Goal: Download file/media

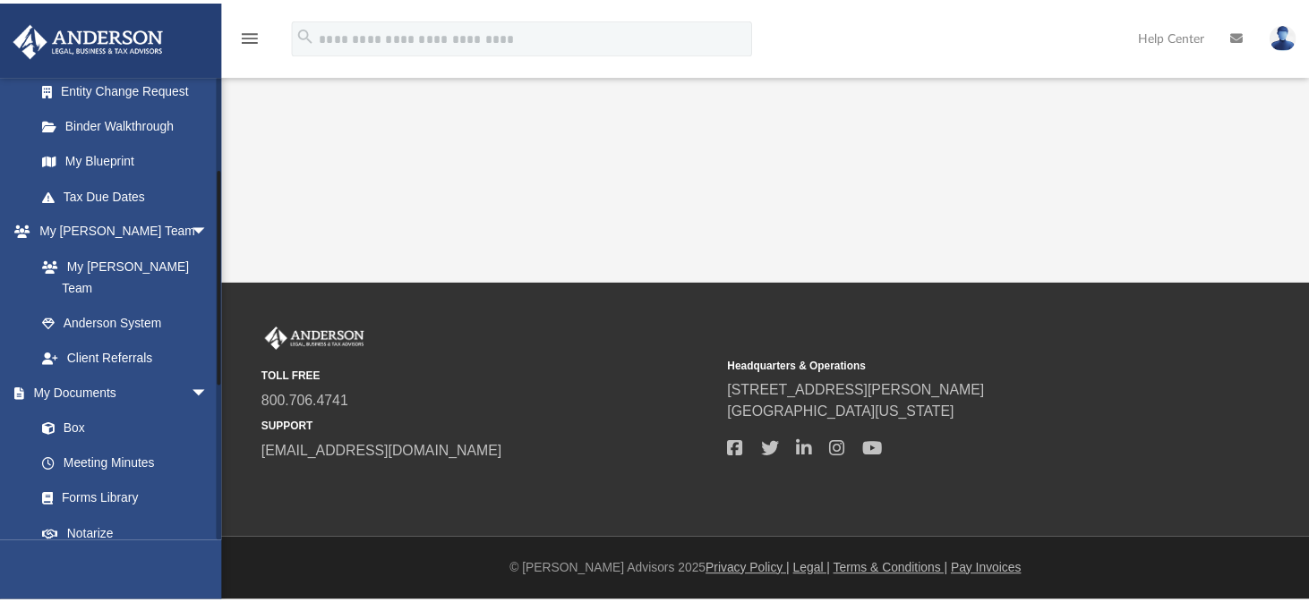
scroll to position [531, 0]
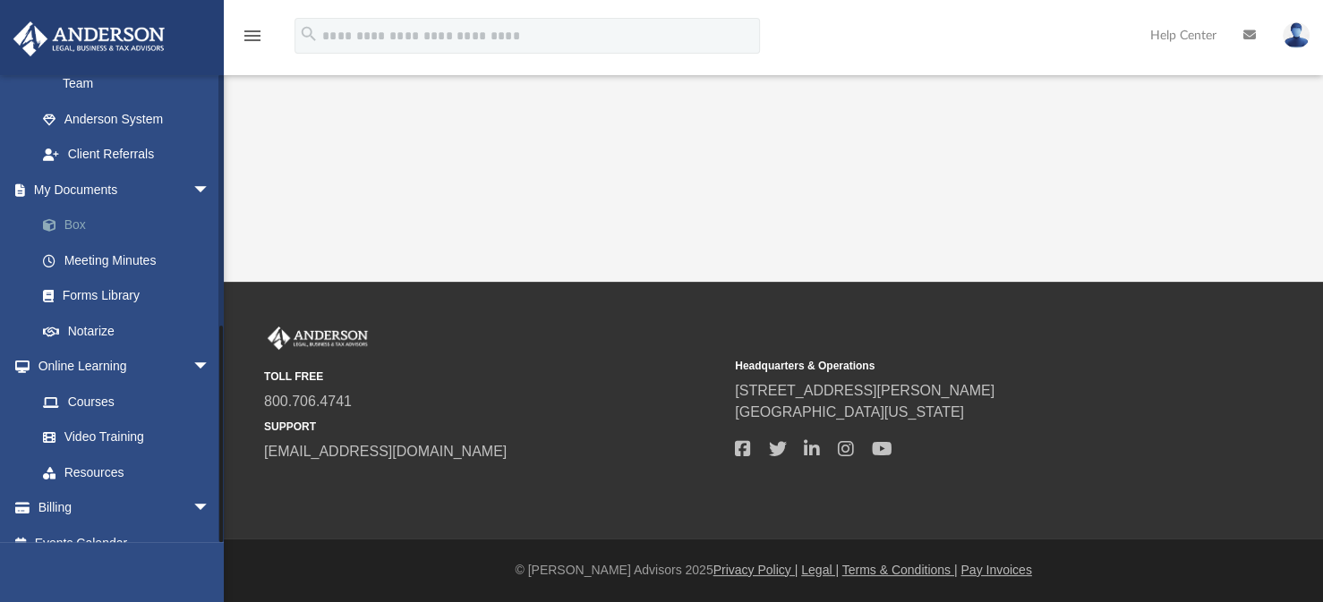
click at [73, 208] on link "Box" at bounding box center [131, 226] width 212 height 36
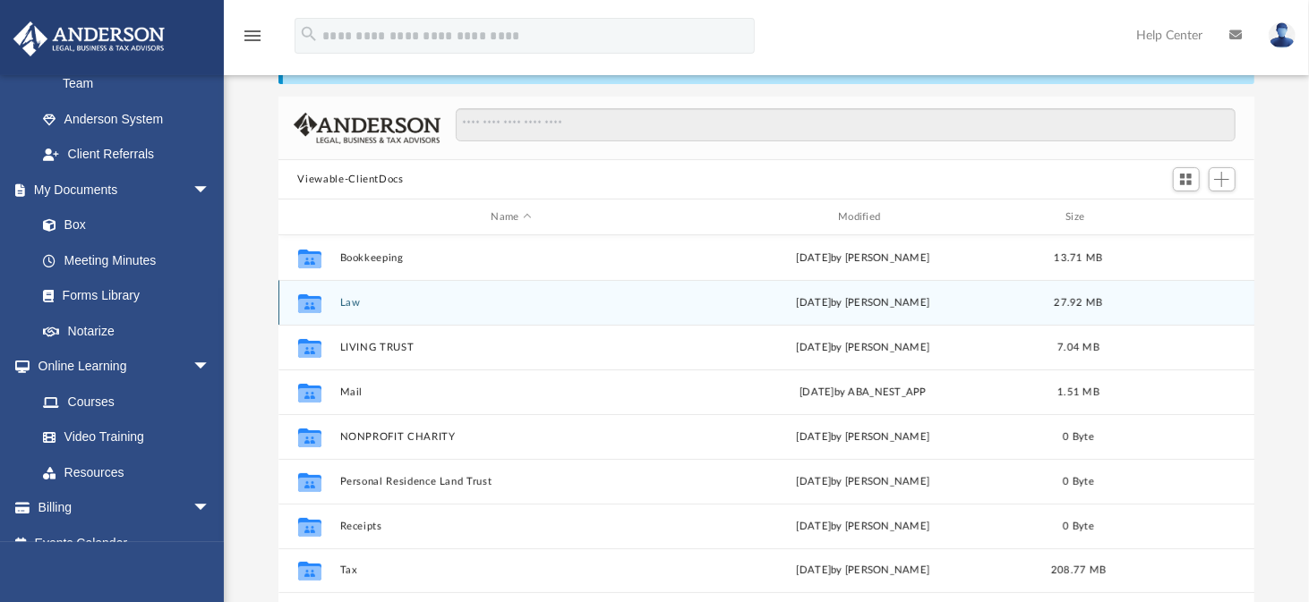
scroll to position [179, 0]
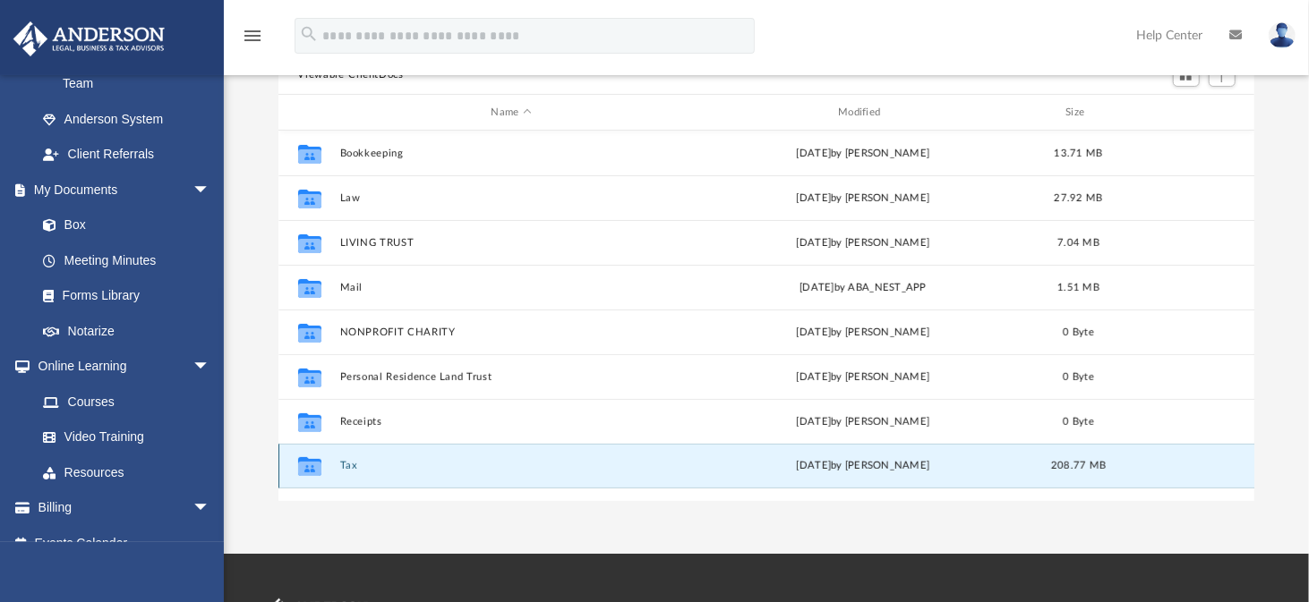
click at [349, 468] on button "Tax" at bounding box center [511, 466] width 344 height 12
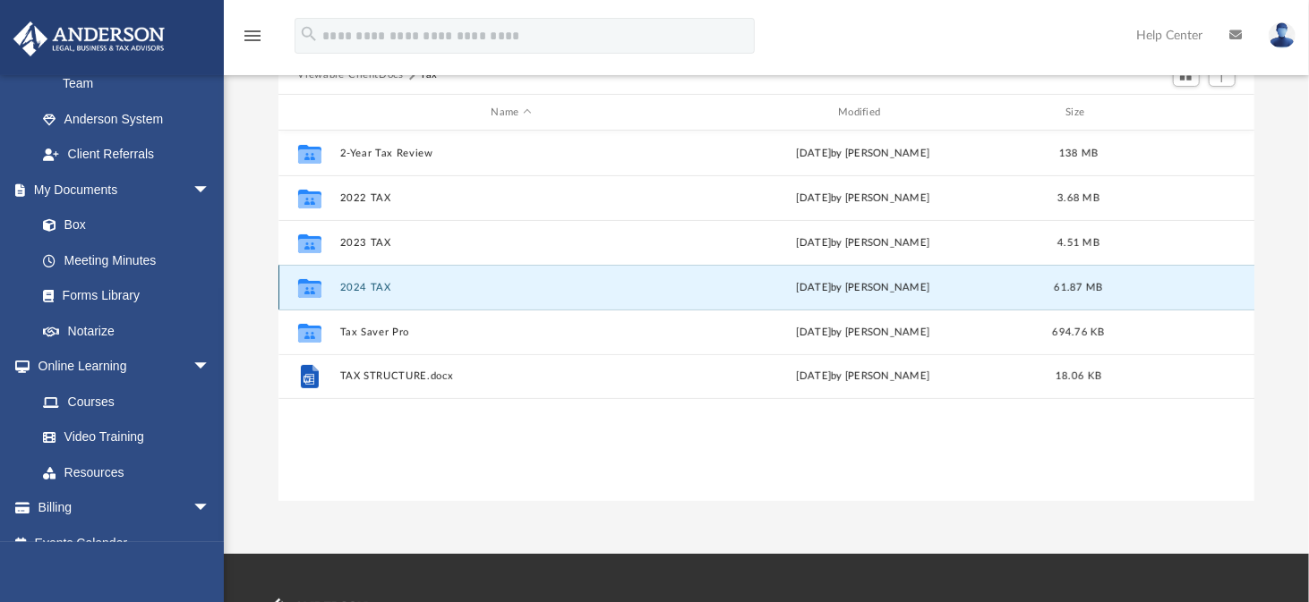
click at [362, 285] on button "2024 TAX" at bounding box center [511, 288] width 344 height 12
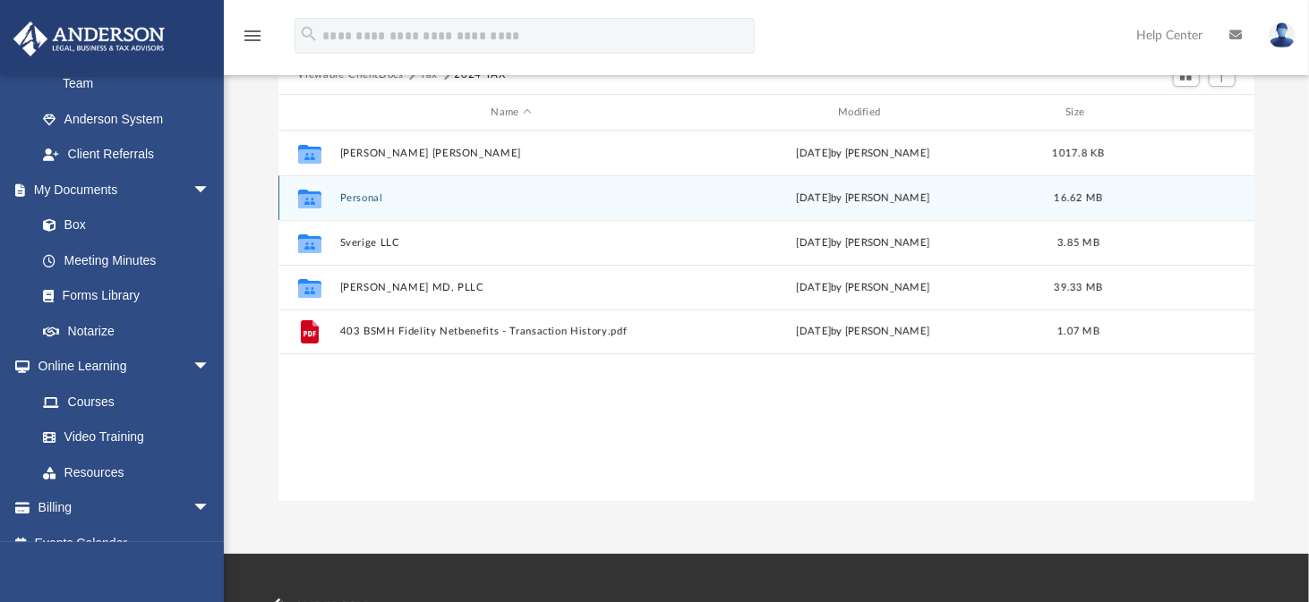
click at [367, 196] on button "Personal" at bounding box center [511, 198] width 344 height 12
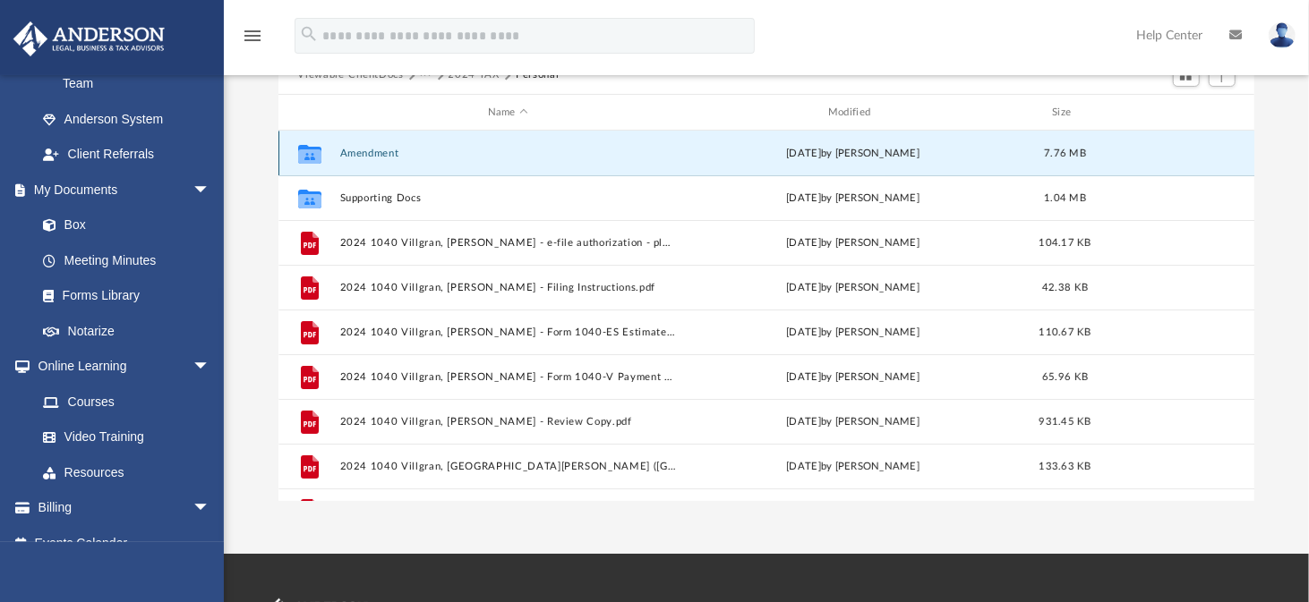
click at [370, 151] on button "Amendment" at bounding box center [507, 154] width 337 height 12
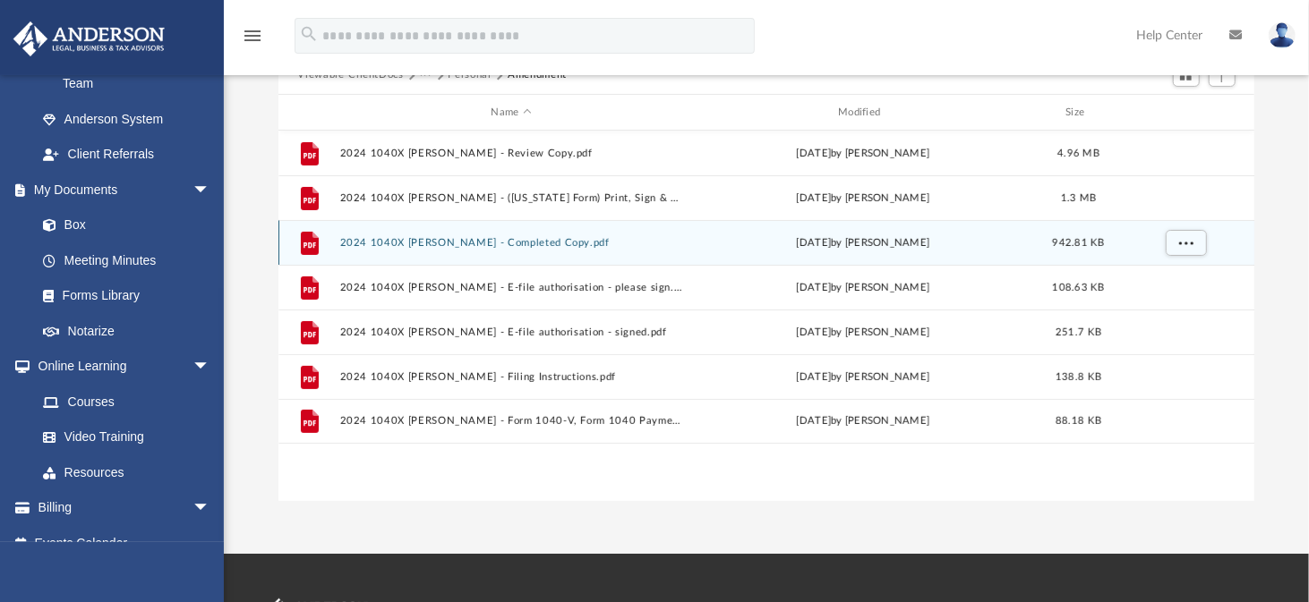
click at [420, 246] on button "2024 1040X [PERSON_NAME] - Completed Copy.pdf" at bounding box center [511, 243] width 344 height 12
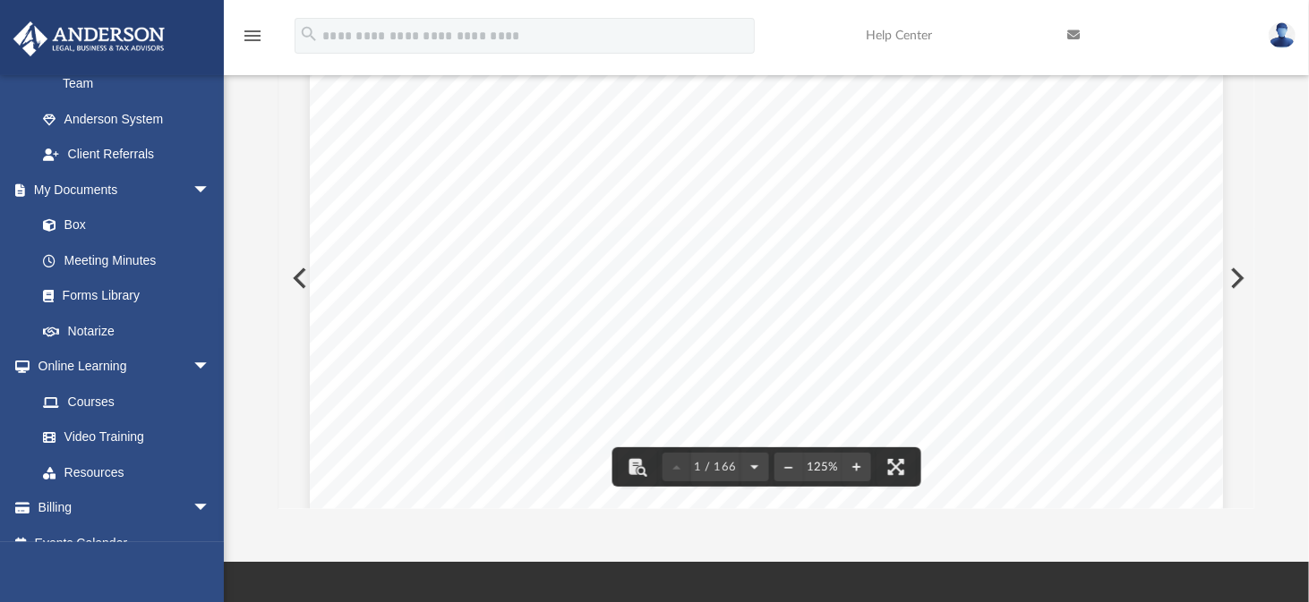
scroll to position [0, 0]
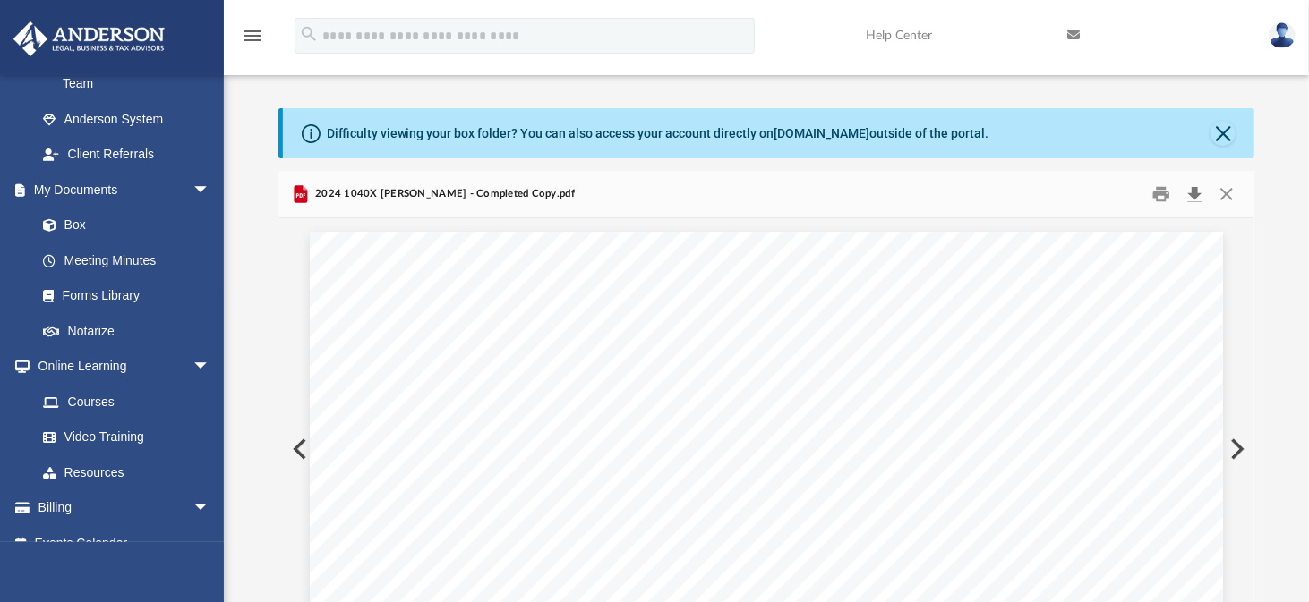
click at [1191, 195] on button "Download" at bounding box center [1195, 195] width 32 height 28
click at [1225, 130] on button "Close" at bounding box center [1222, 133] width 25 height 25
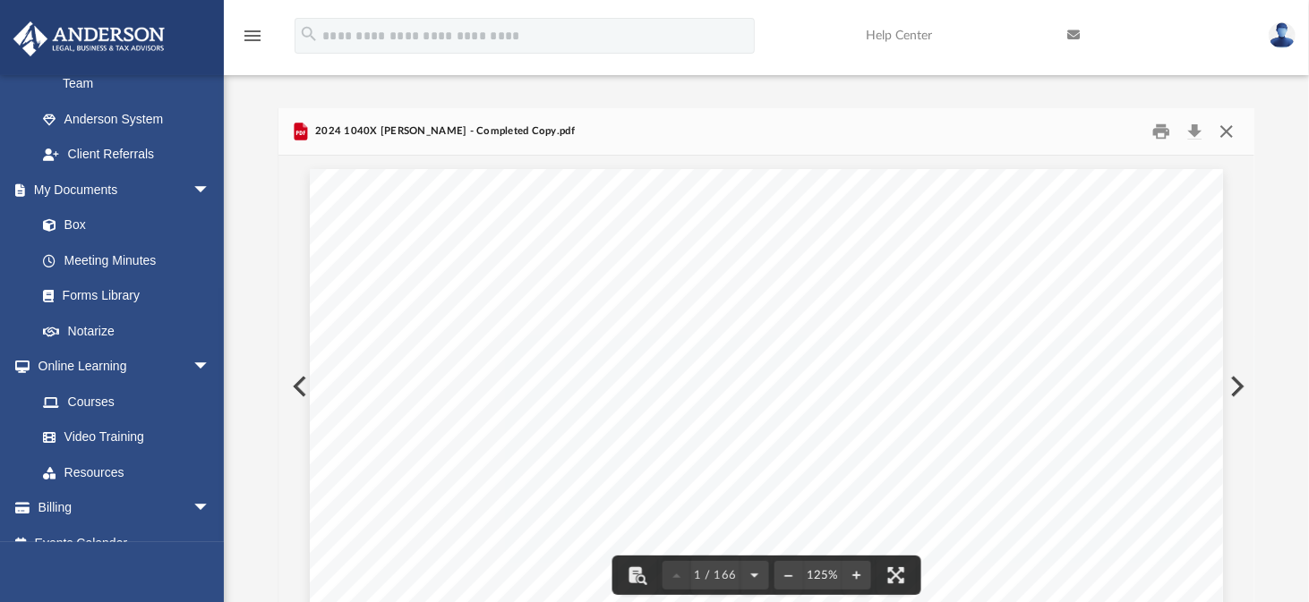
click at [1224, 135] on button "Close" at bounding box center [1226, 132] width 32 height 28
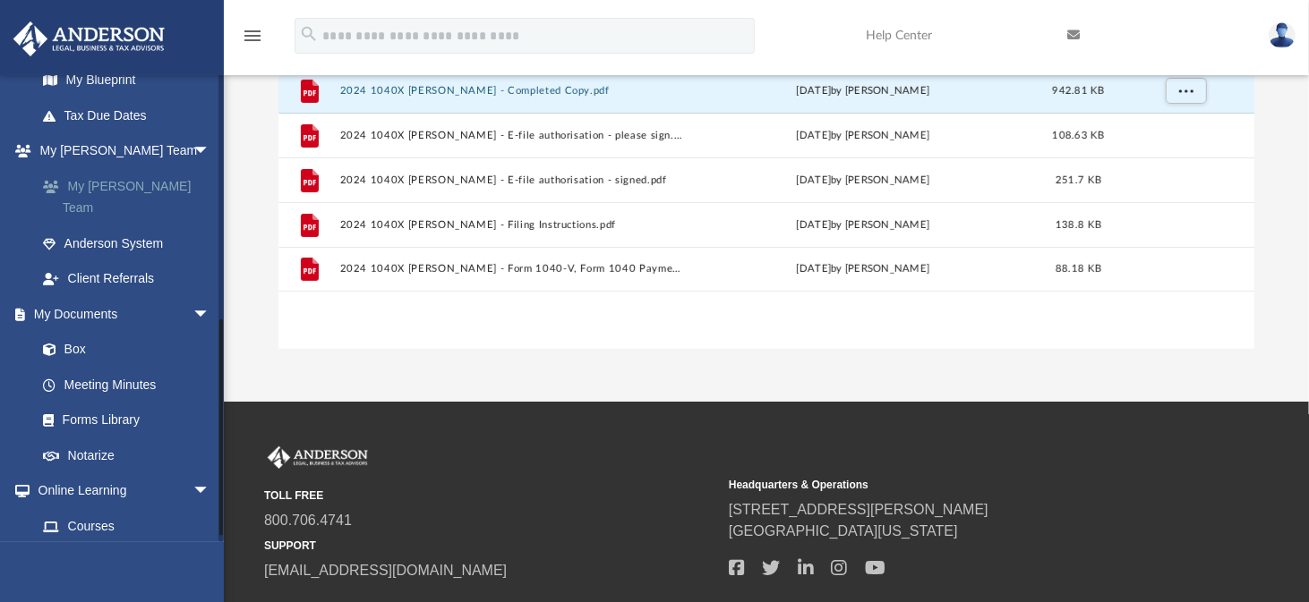
scroll to position [262, 0]
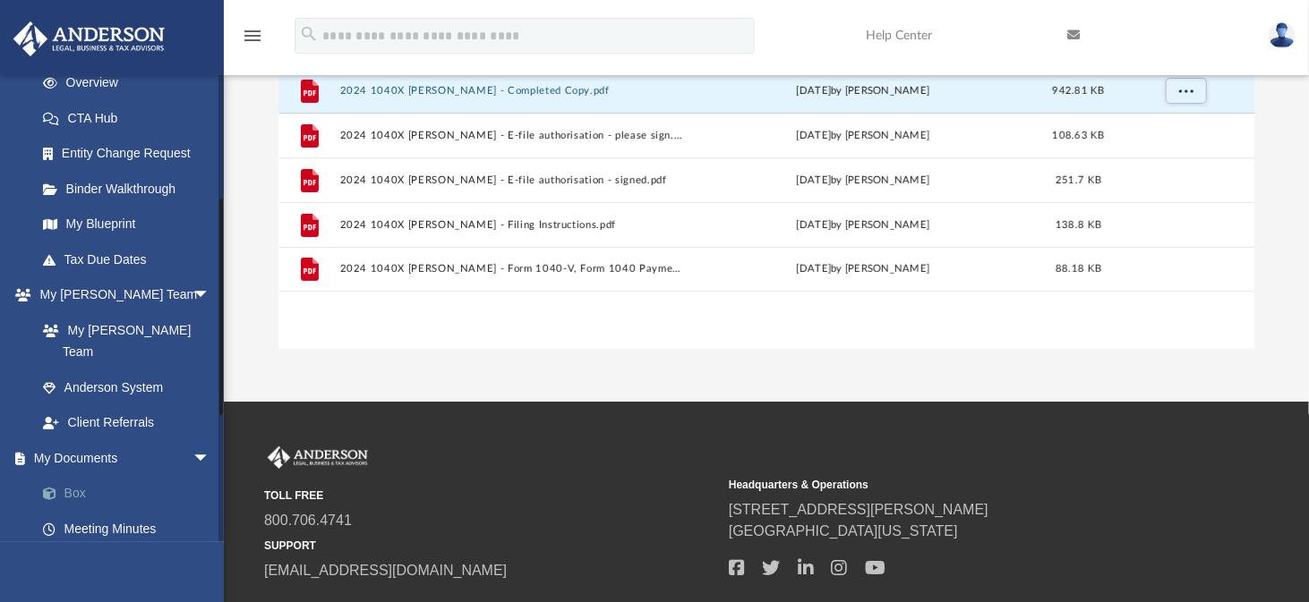
click at [81, 476] on link "Box" at bounding box center [131, 494] width 212 height 36
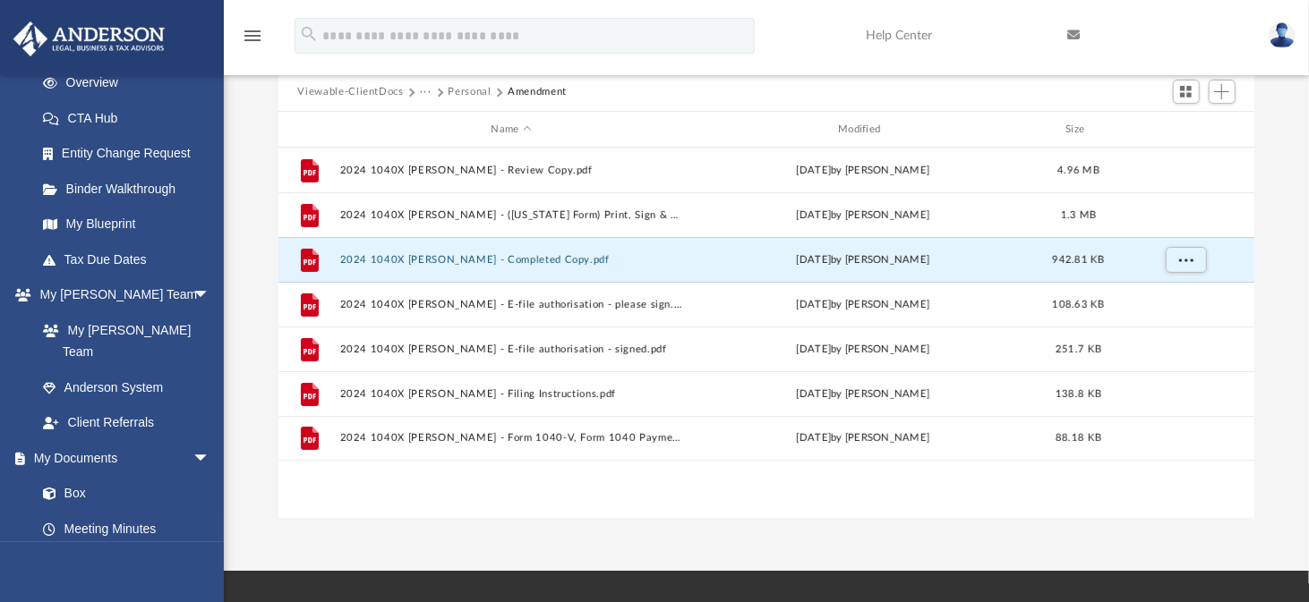
scroll to position [0, 0]
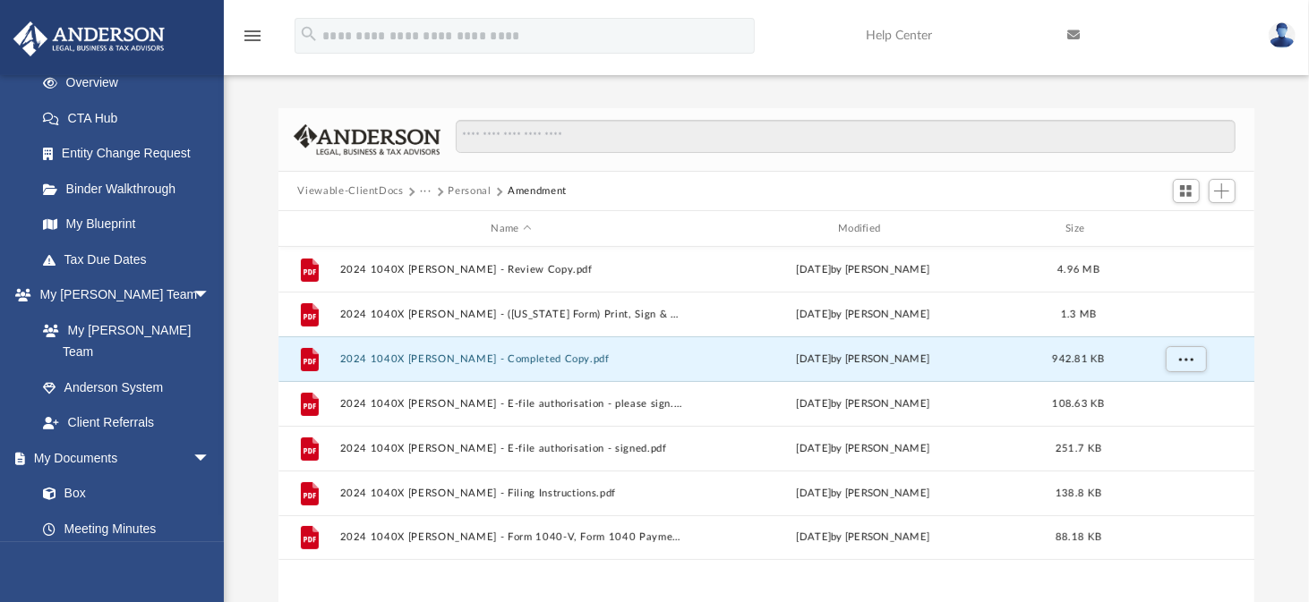
click at [456, 192] on button "Personal" at bounding box center [469, 191] width 43 height 16
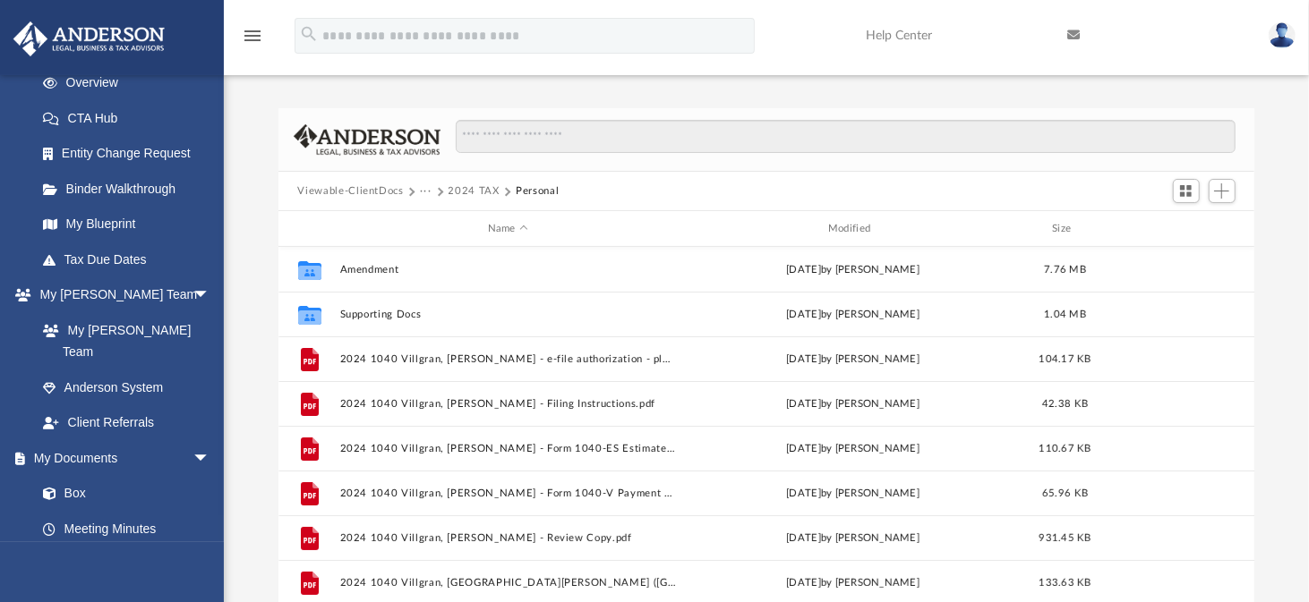
click at [420, 192] on button "···" at bounding box center [426, 191] width 12 height 16
click at [441, 218] on li "Tax" at bounding box center [438, 222] width 17 height 19
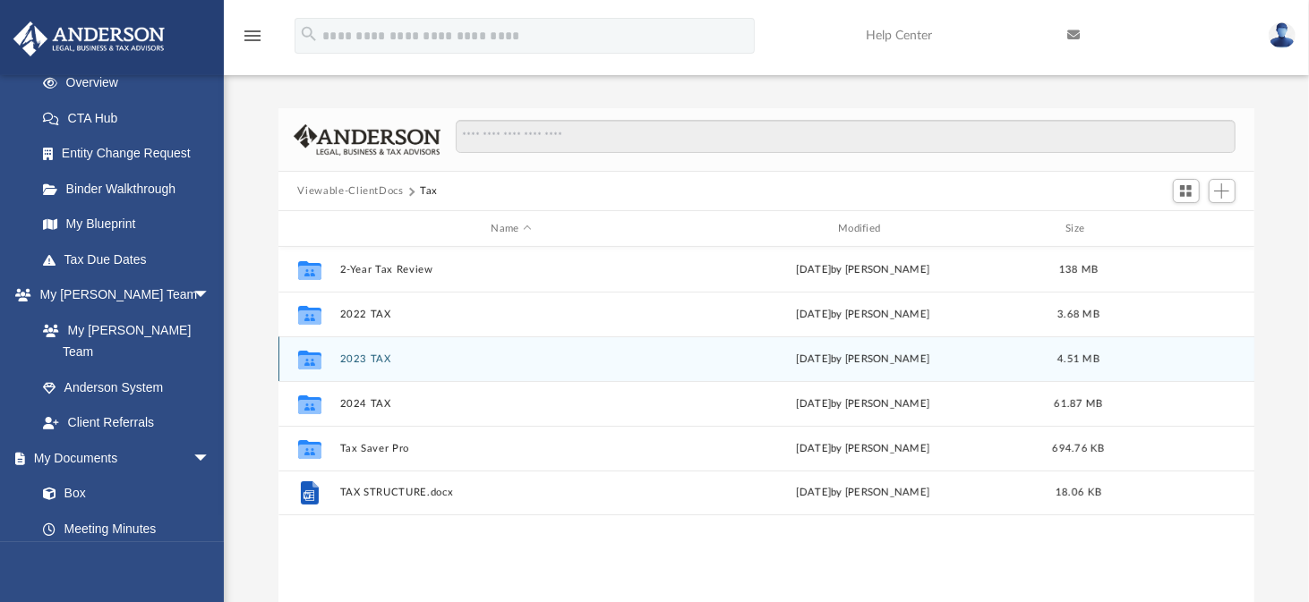
click at [355, 363] on button "2023 TAX" at bounding box center [511, 360] width 344 height 12
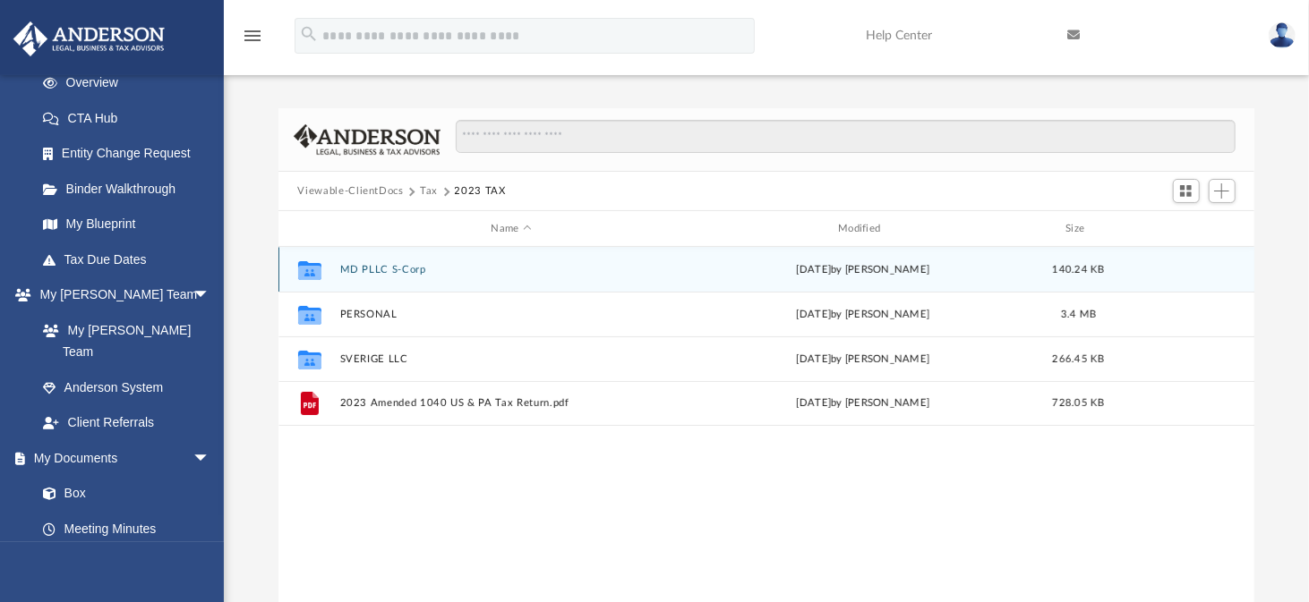
click at [386, 269] on button "MD PLLC S-Corp" at bounding box center [511, 270] width 344 height 12
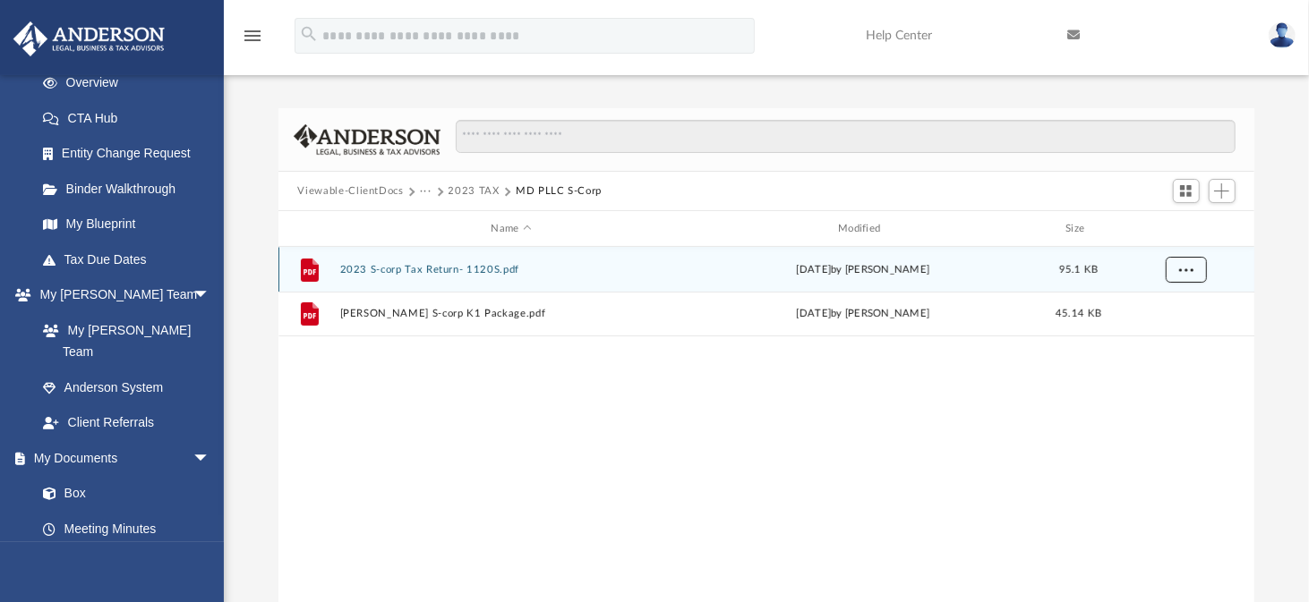
click at [1182, 268] on span "More options" at bounding box center [1185, 269] width 14 height 10
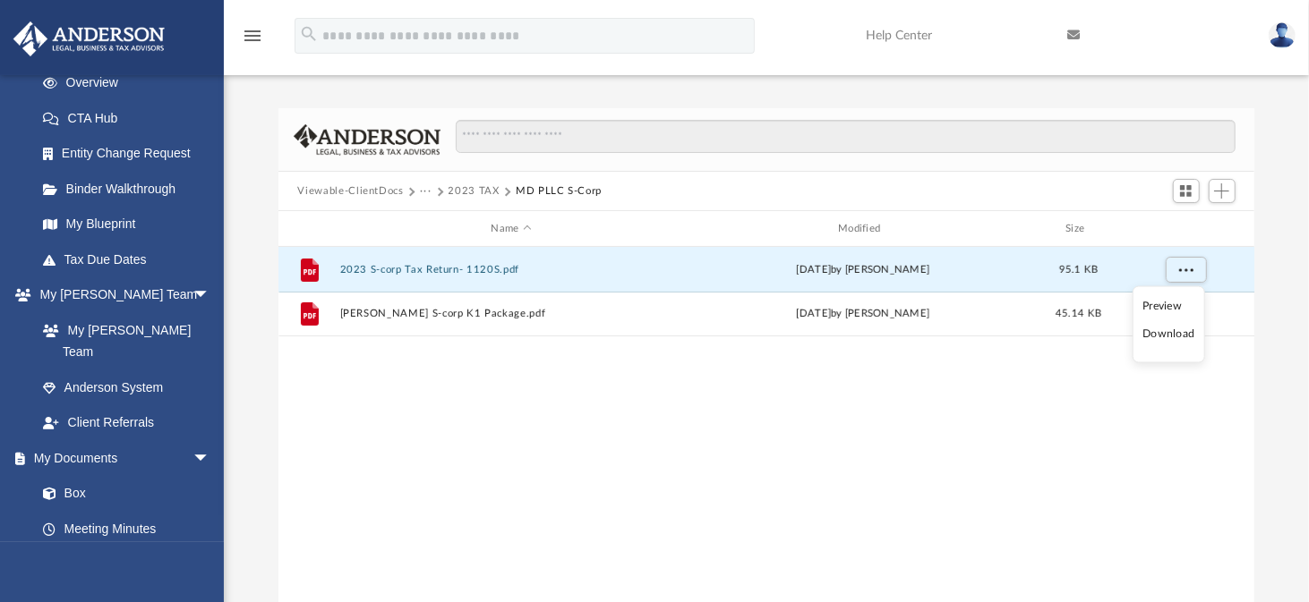
click at [1166, 335] on li "Download" at bounding box center [1168, 334] width 52 height 19
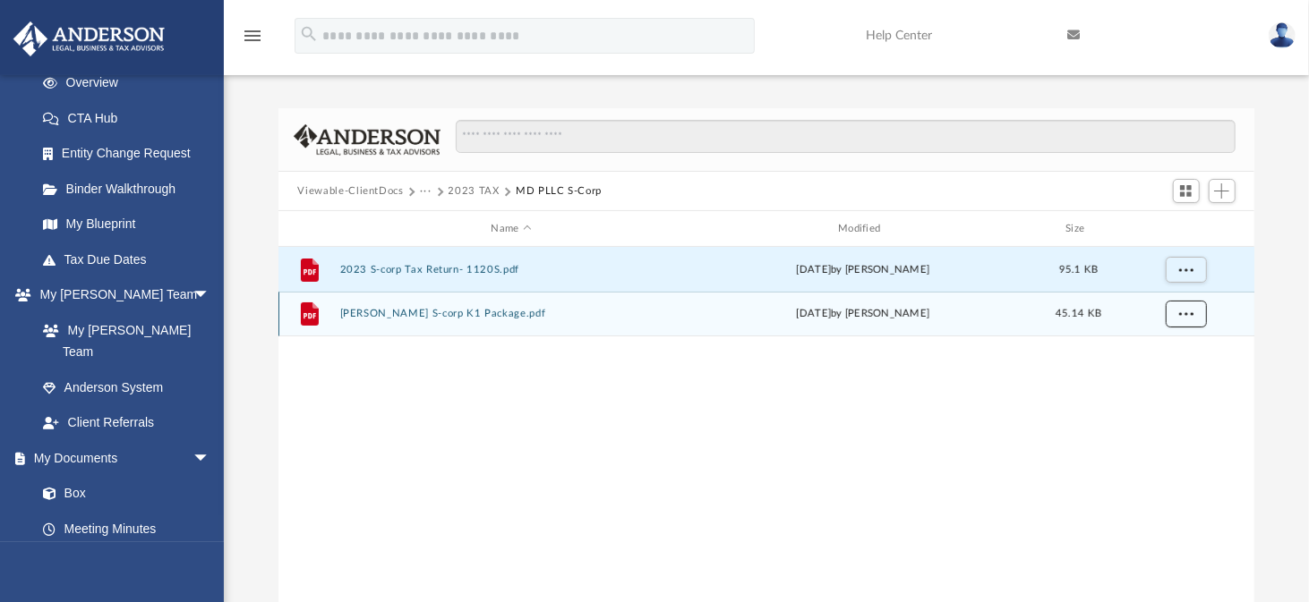
click at [1184, 316] on span "More options" at bounding box center [1185, 314] width 14 height 10
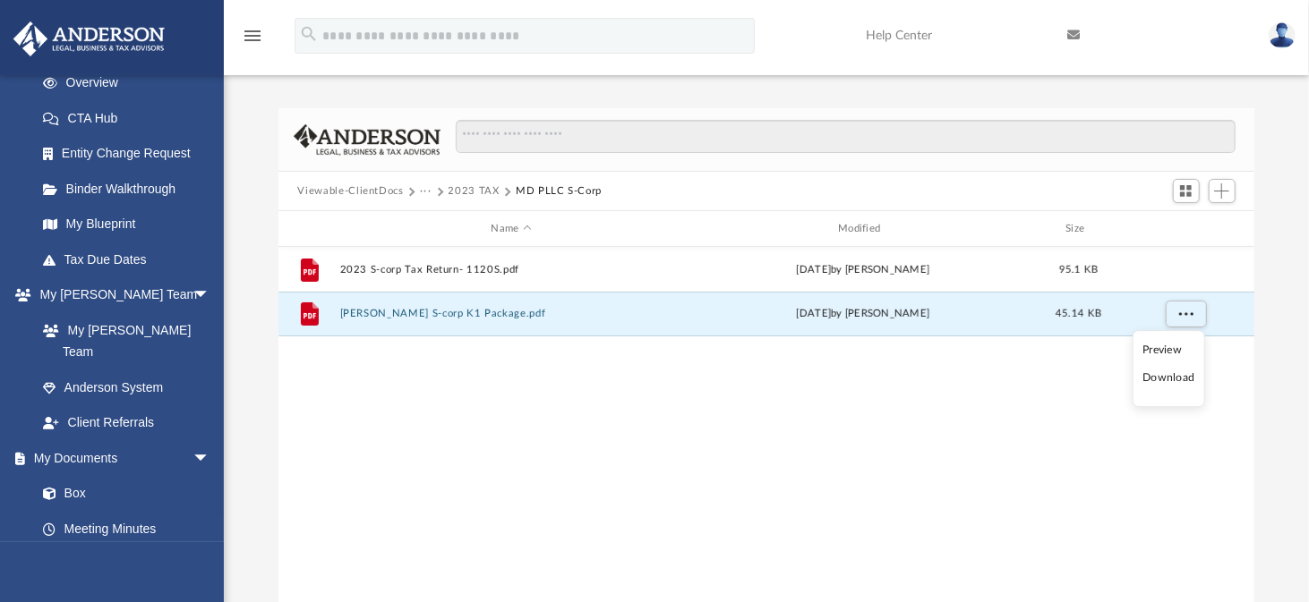
click at [1169, 374] on li "Download" at bounding box center [1168, 379] width 52 height 19
click at [477, 183] on button "2023 TAX" at bounding box center [473, 191] width 51 height 16
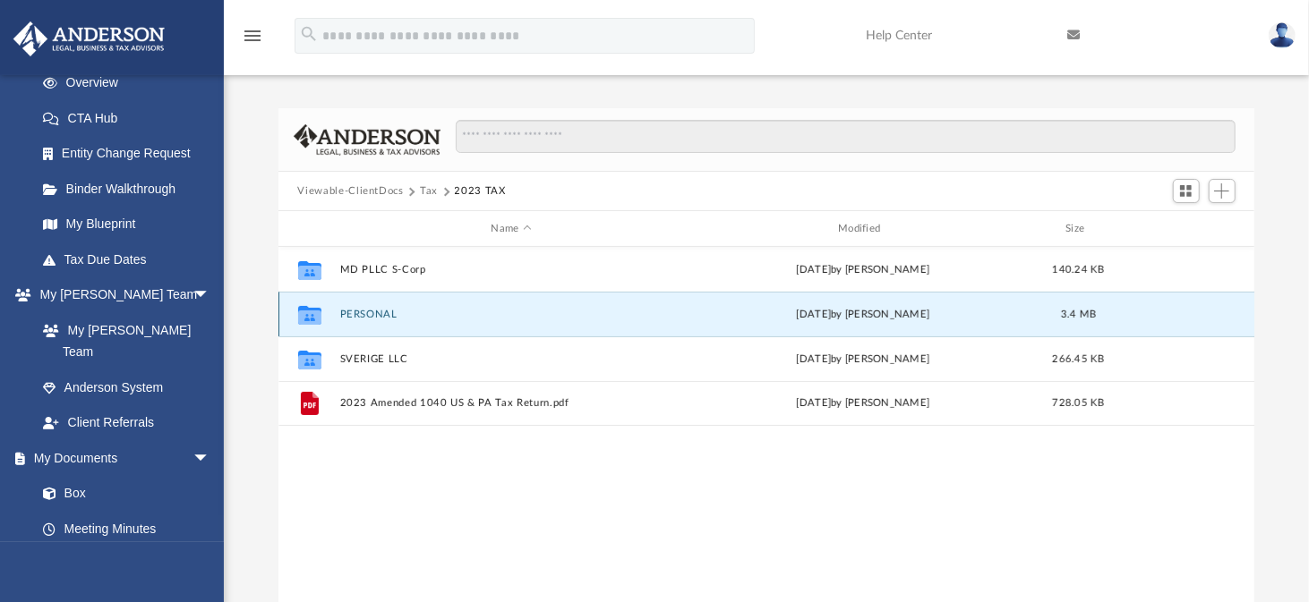
click at [368, 318] on button "PERSONAL" at bounding box center [511, 315] width 344 height 12
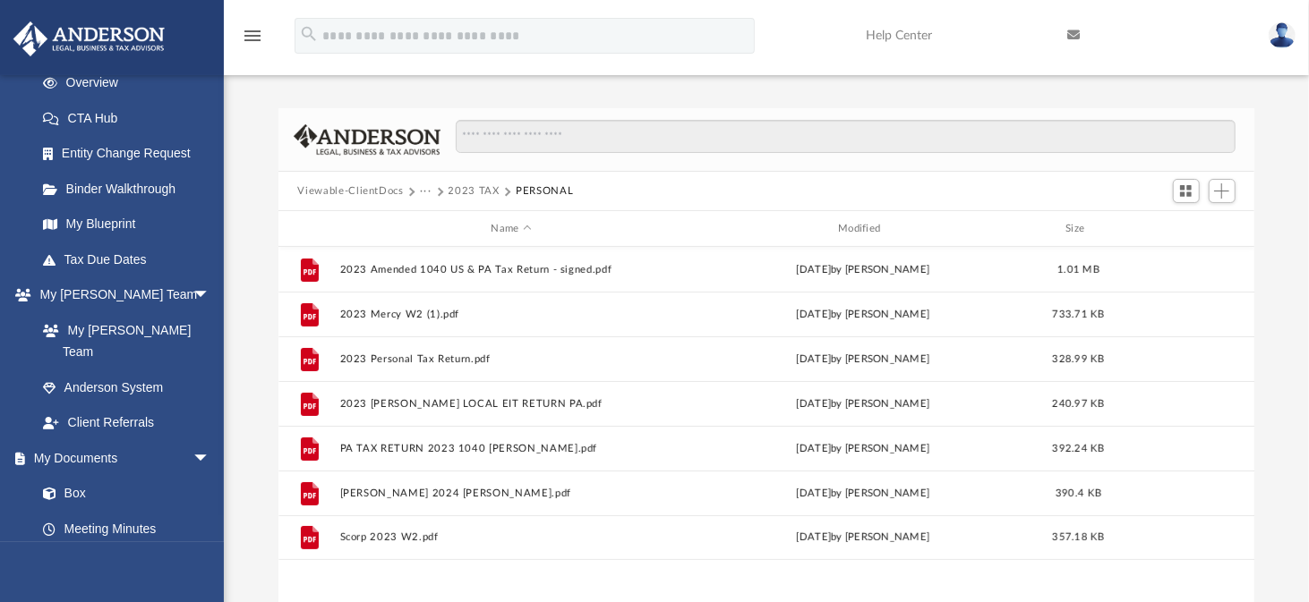
click at [481, 191] on button "2023 TAX" at bounding box center [473, 191] width 51 height 16
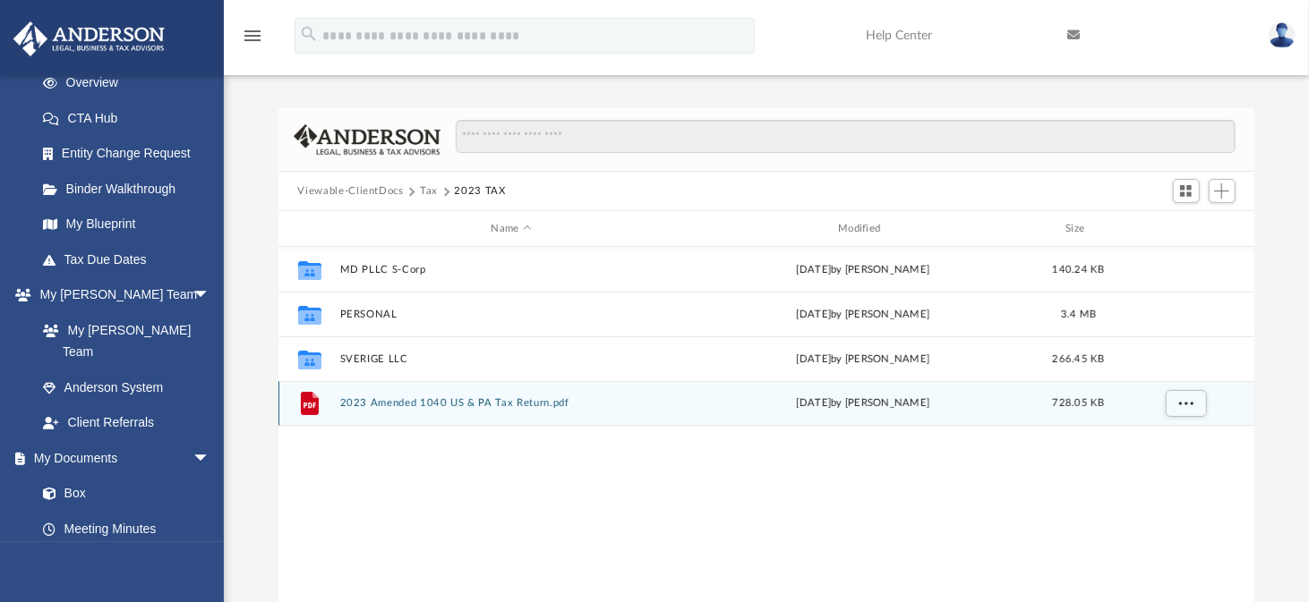
click at [482, 398] on button "2023 Amended 1040 US & PA Tax Return.pdf" at bounding box center [511, 403] width 344 height 12
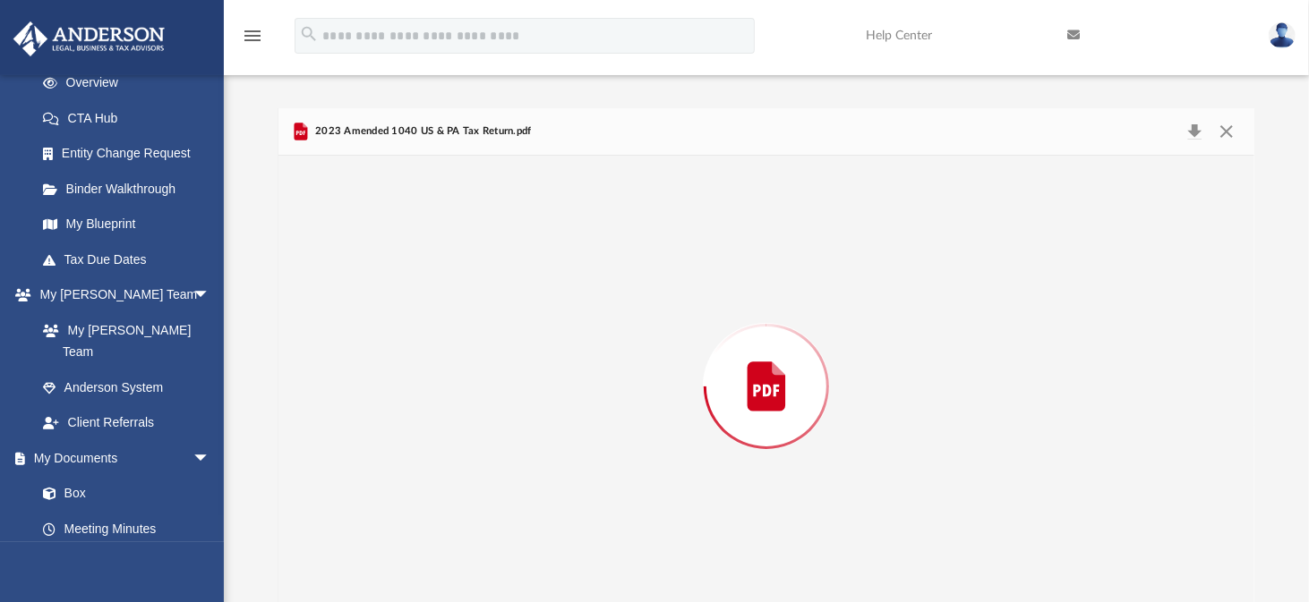
scroll to position [14, 0]
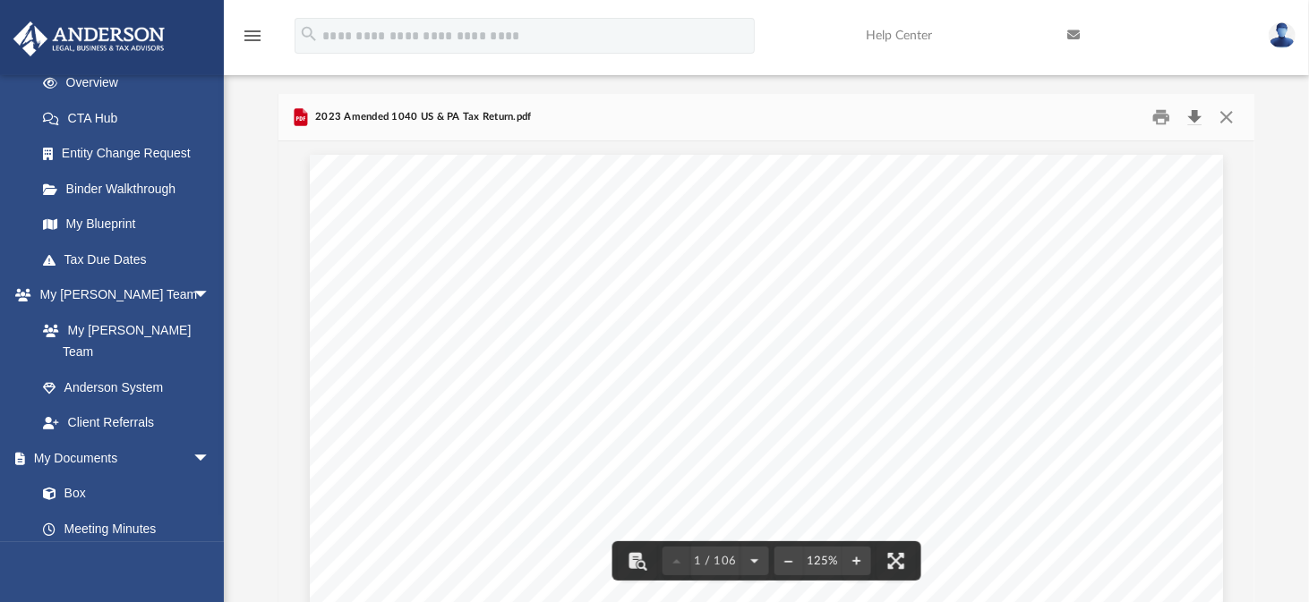
click at [1190, 118] on button "Download" at bounding box center [1195, 118] width 32 height 28
click at [1221, 116] on button "Close" at bounding box center [1226, 118] width 32 height 28
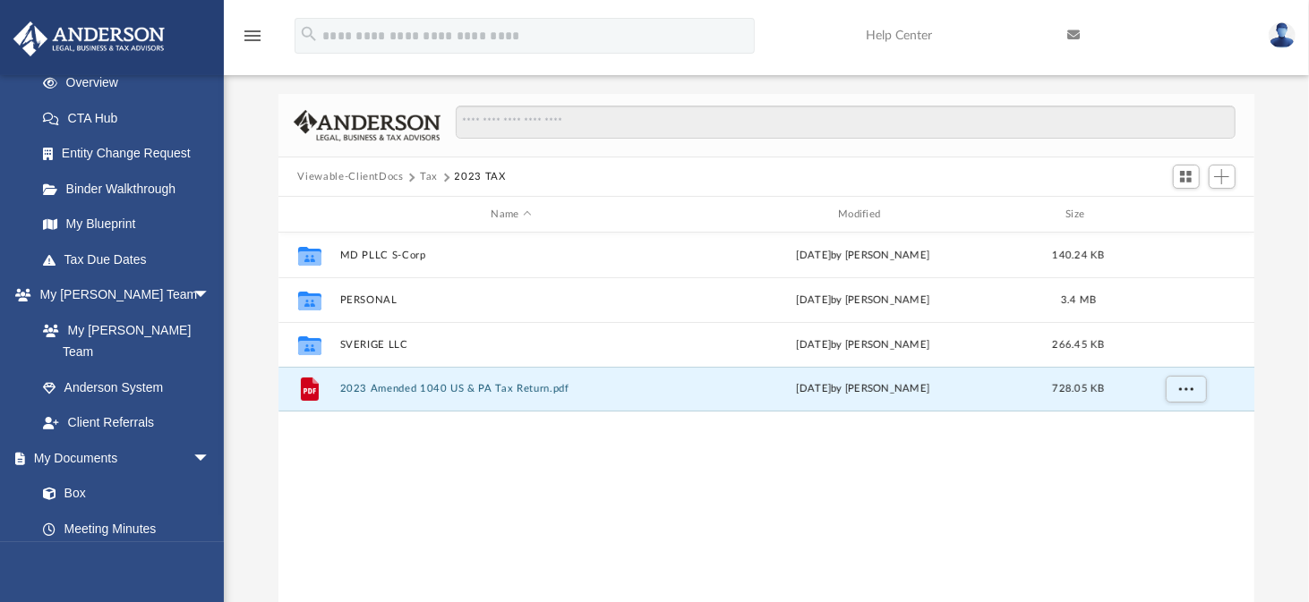
click at [430, 177] on button "Tax" at bounding box center [429, 177] width 18 height 16
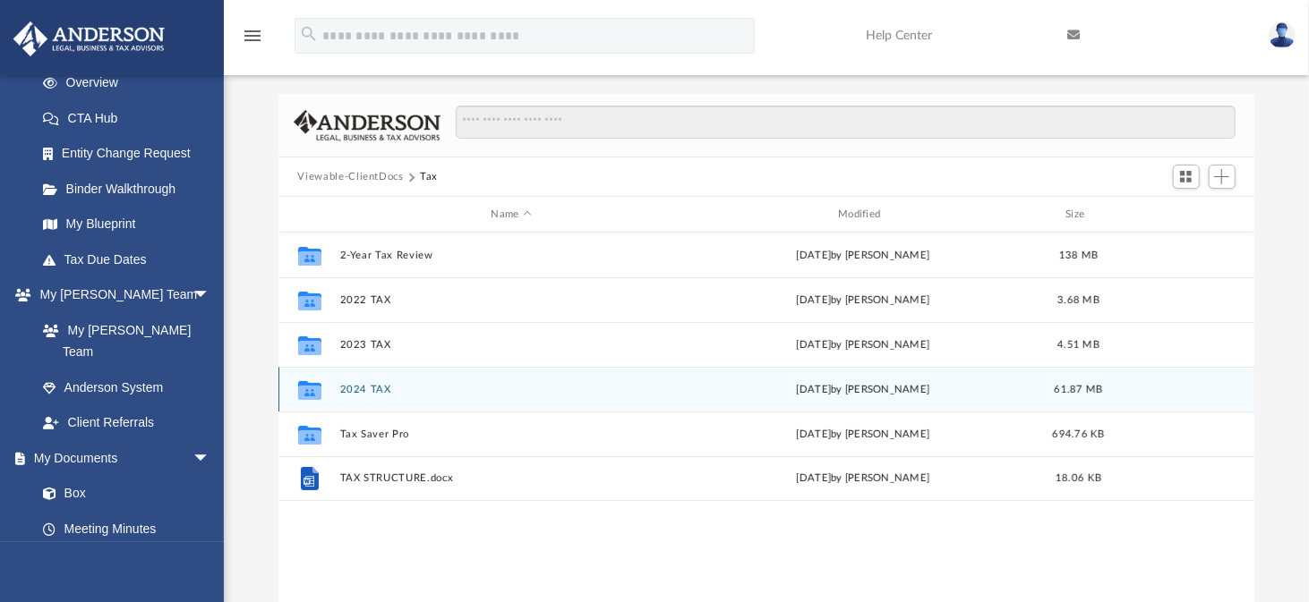
click at [362, 388] on button "2024 TAX" at bounding box center [511, 390] width 344 height 12
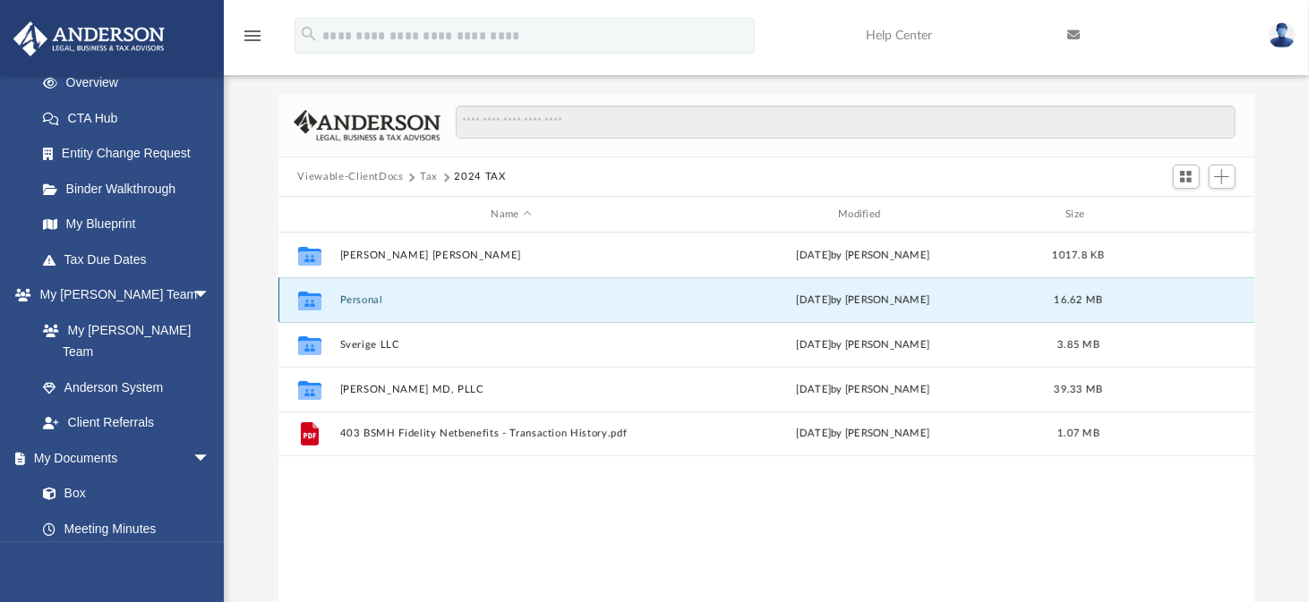
click at [370, 298] on button "Personal" at bounding box center [511, 300] width 344 height 12
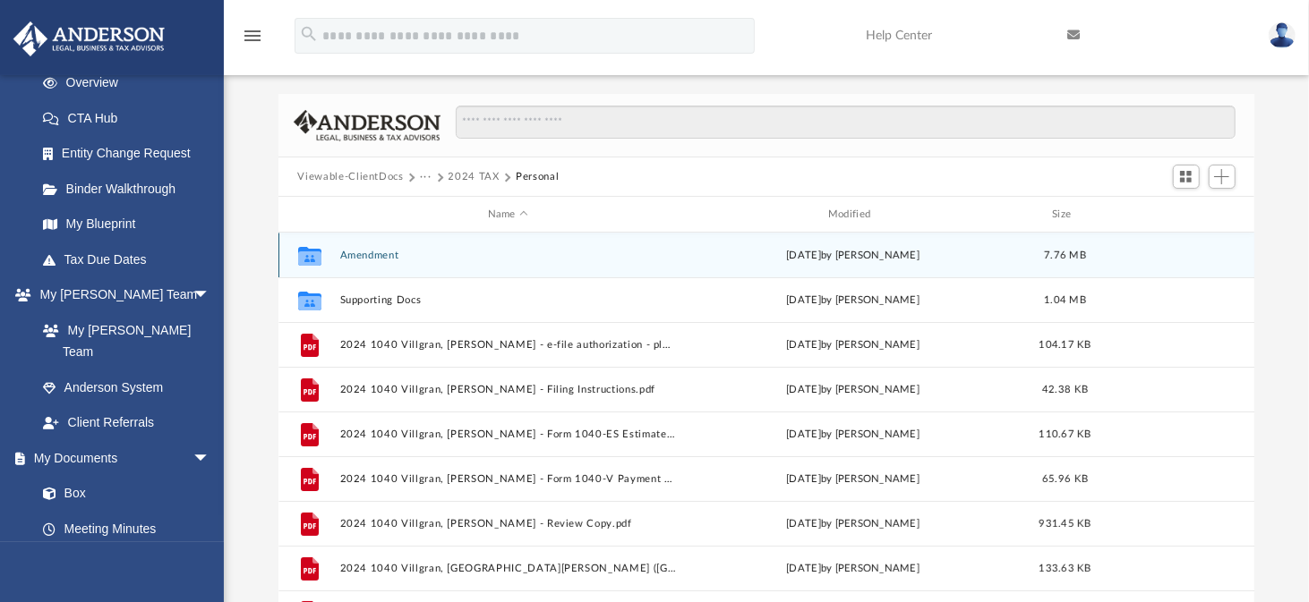
click at [374, 252] on button "Amendment" at bounding box center [507, 256] width 337 height 12
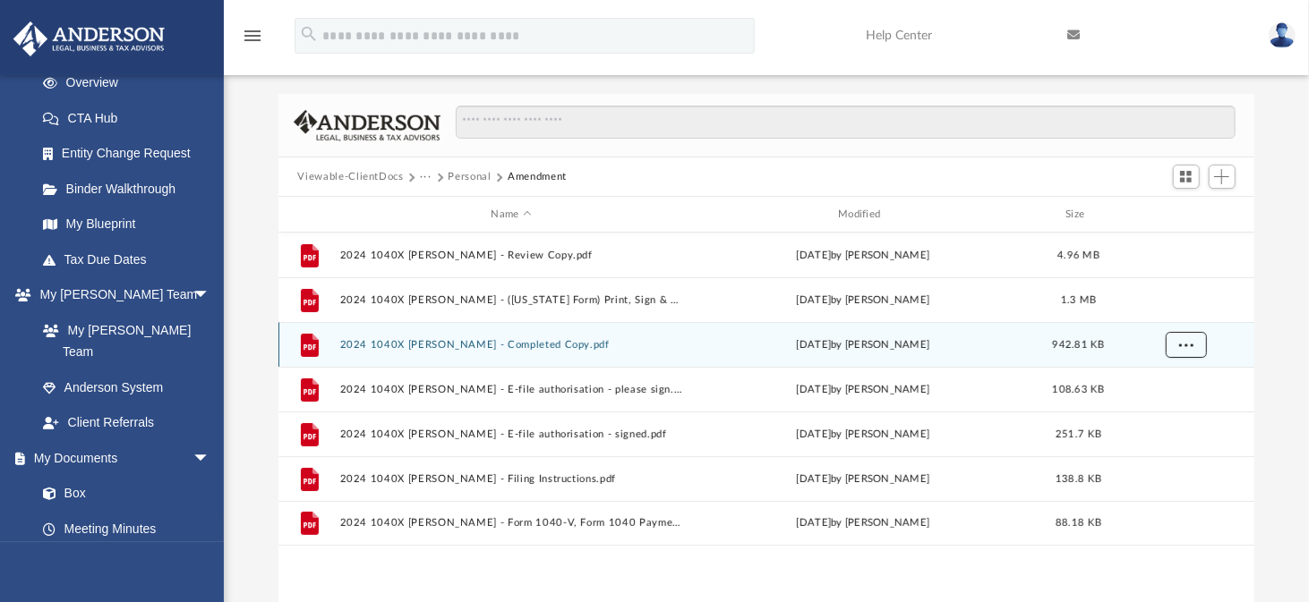
click at [1187, 337] on button "More options" at bounding box center [1185, 345] width 41 height 27
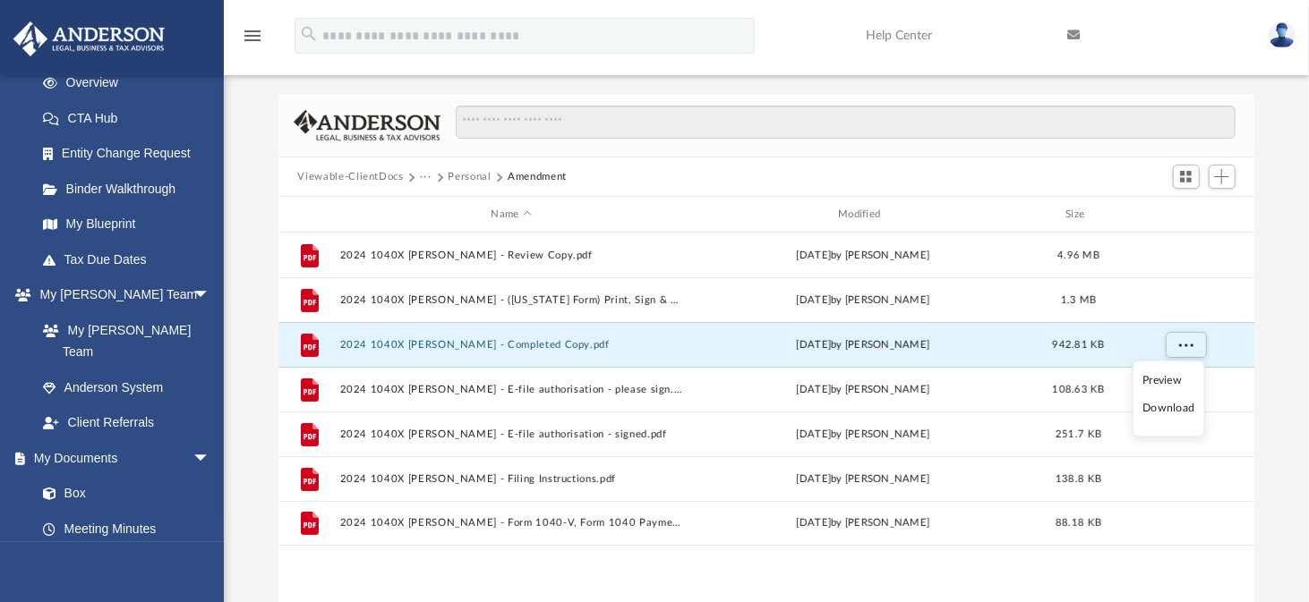
click at [1158, 407] on li "Download" at bounding box center [1168, 408] width 52 height 19
click at [470, 176] on button "Personal" at bounding box center [469, 177] width 43 height 16
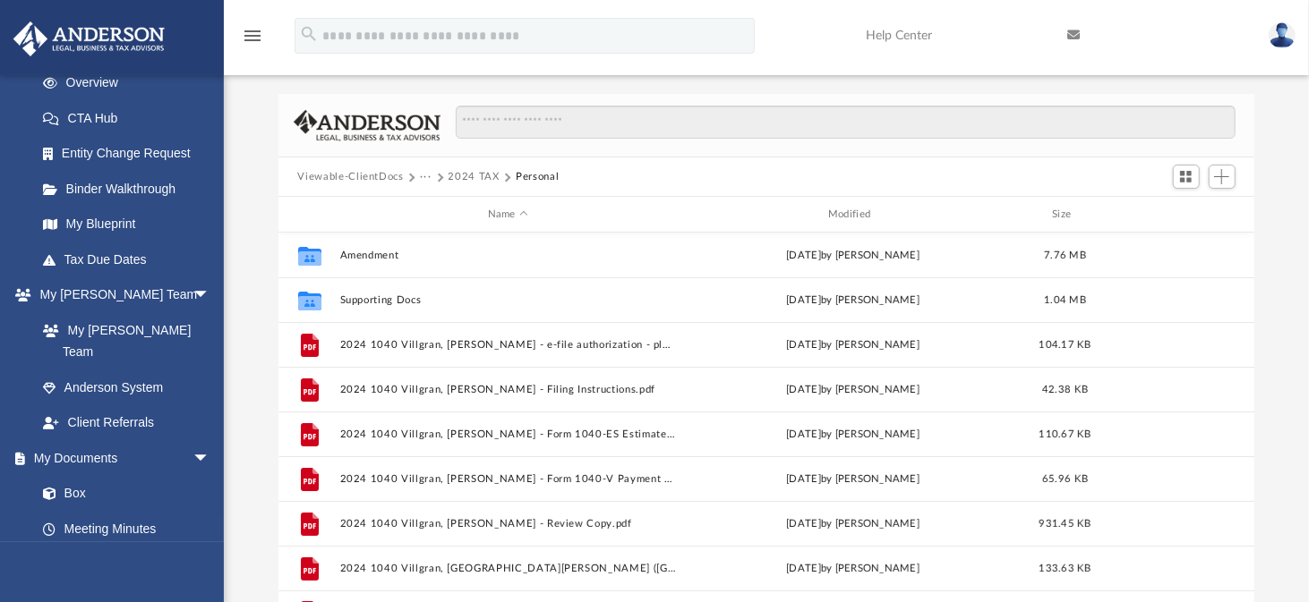
click at [468, 174] on button "2024 TAX" at bounding box center [473, 177] width 51 height 16
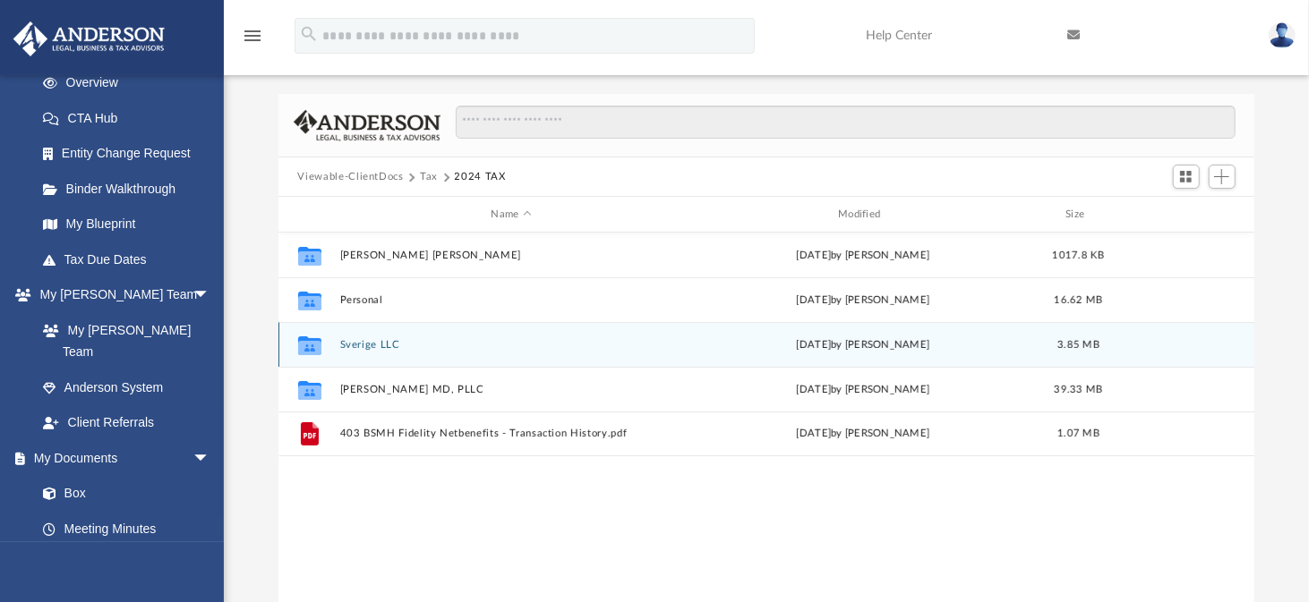
click at [365, 342] on button "Sverige LLC" at bounding box center [511, 345] width 344 height 12
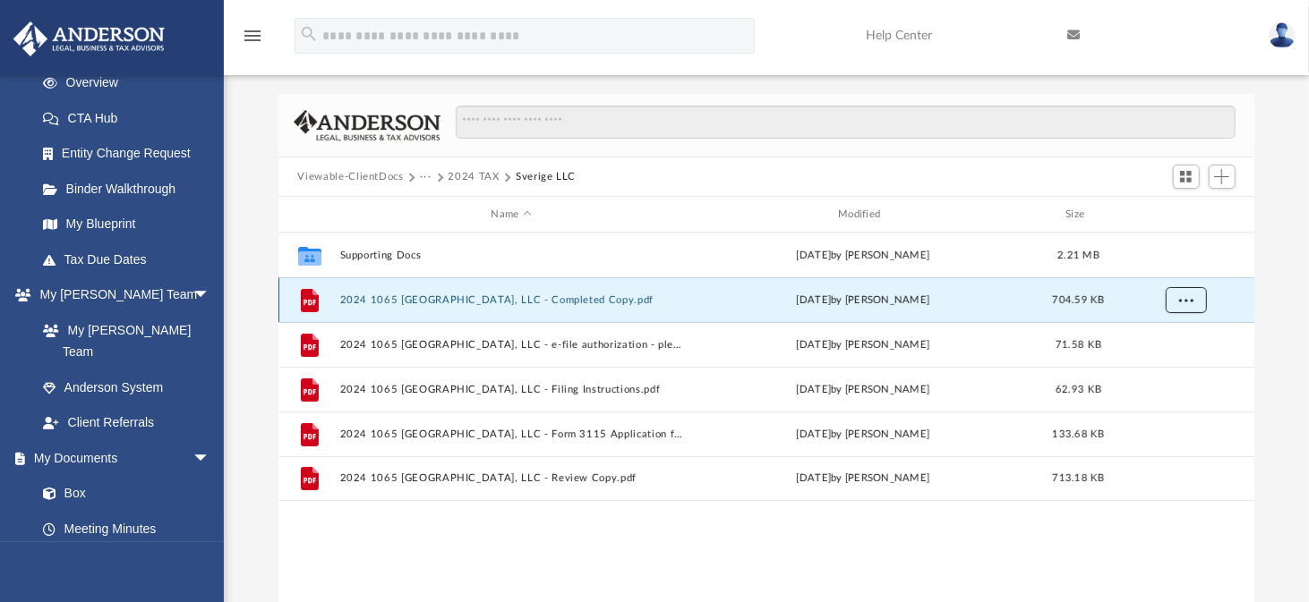
click at [1194, 295] on button "More options" at bounding box center [1185, 300] width 41 height 27
click at [1165, 361] on li "Download" at bounding box center [1168, 363] width 52 height 19
click at [463, 175] on button "2024 TAX" at bounding box center [473, 177] width 51 height 16
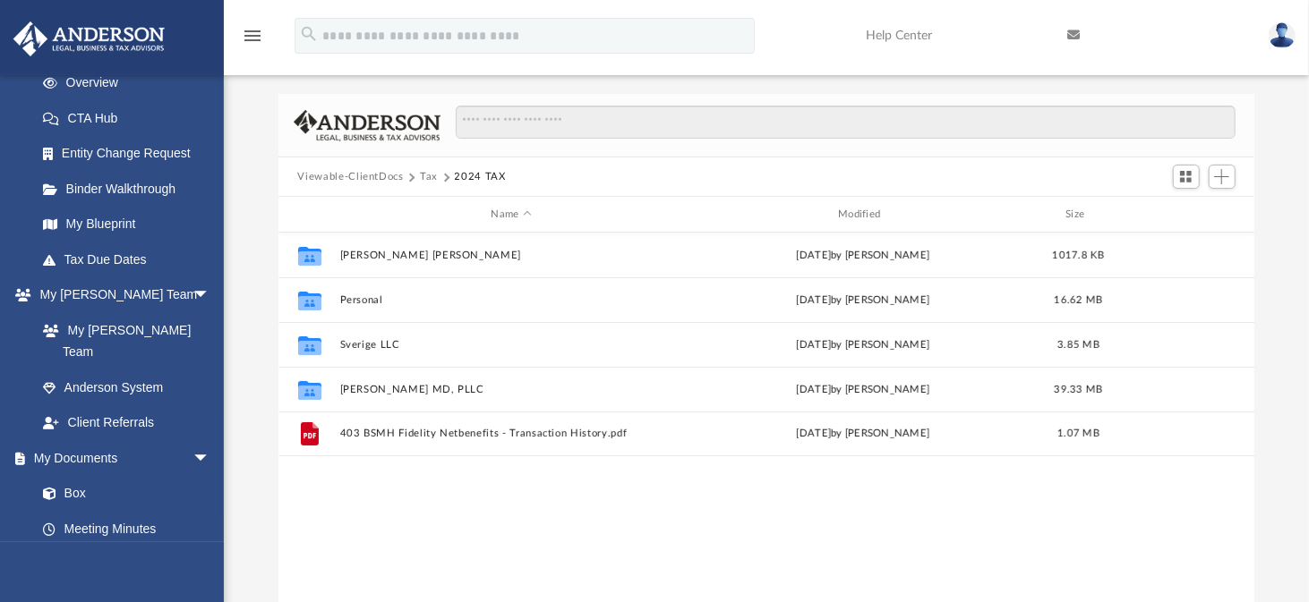
click at [423, 178] on button "Tax" at bounding box center [429, 177] width 18 height 16
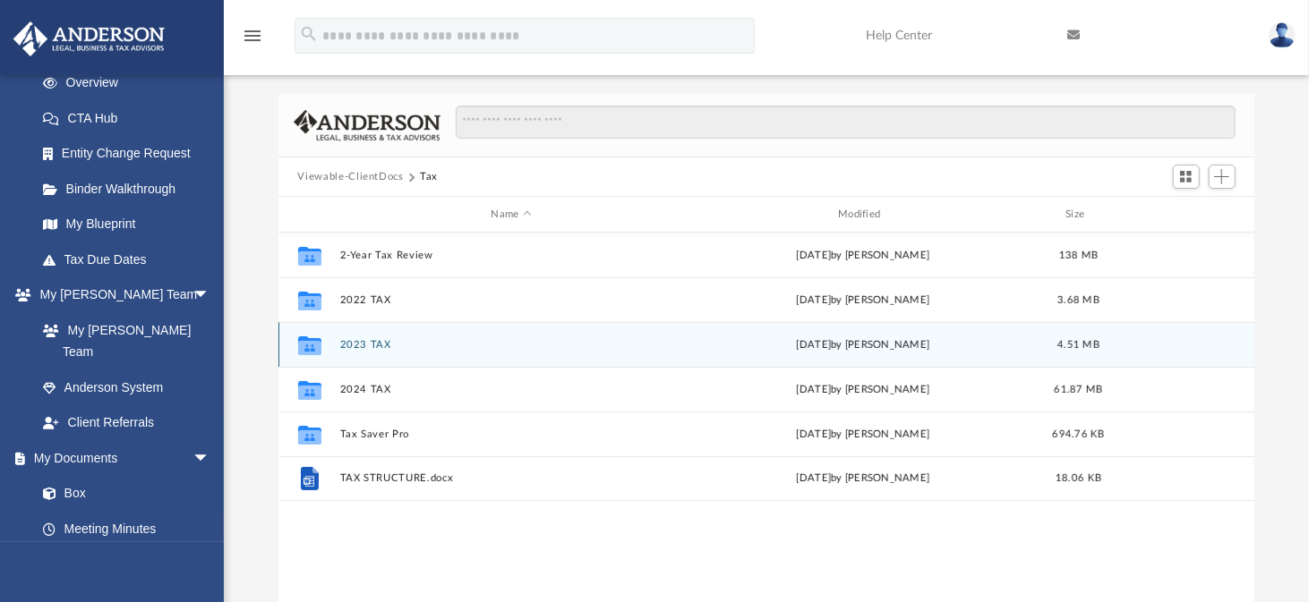
click at [368, 342] on button "2023 TAX" at bounding box center [511, 345] width 344 height 12
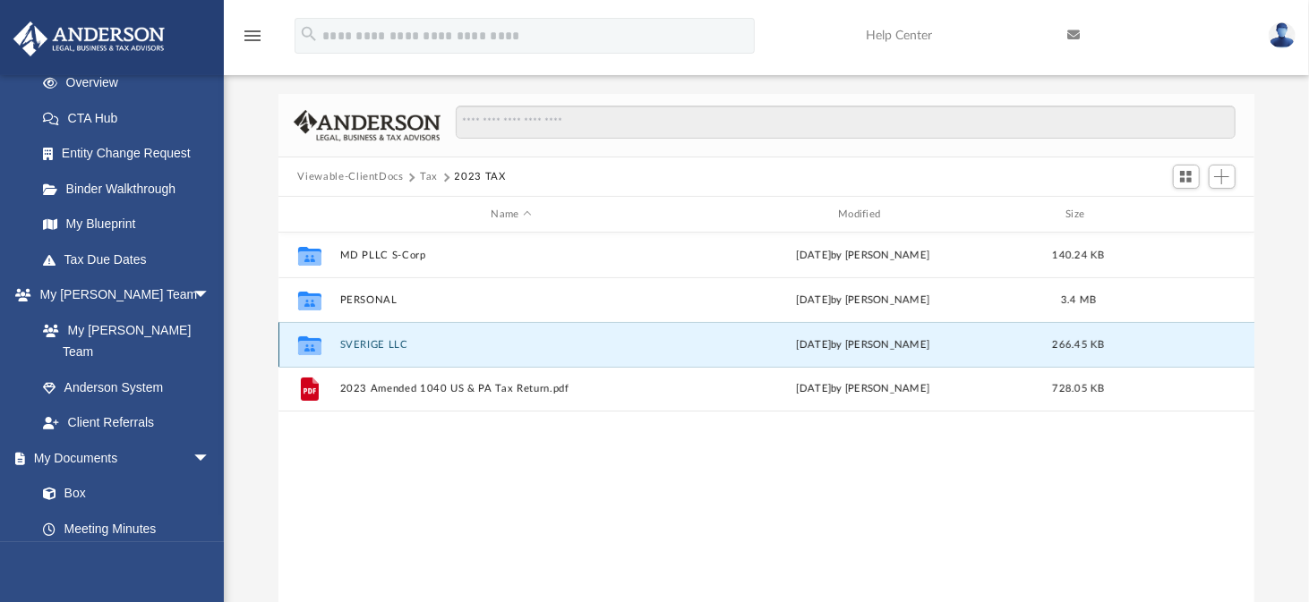
click at [372, 340] on button "SVERIGE LLC" at bounding box center [511, 345] width 344 height 12
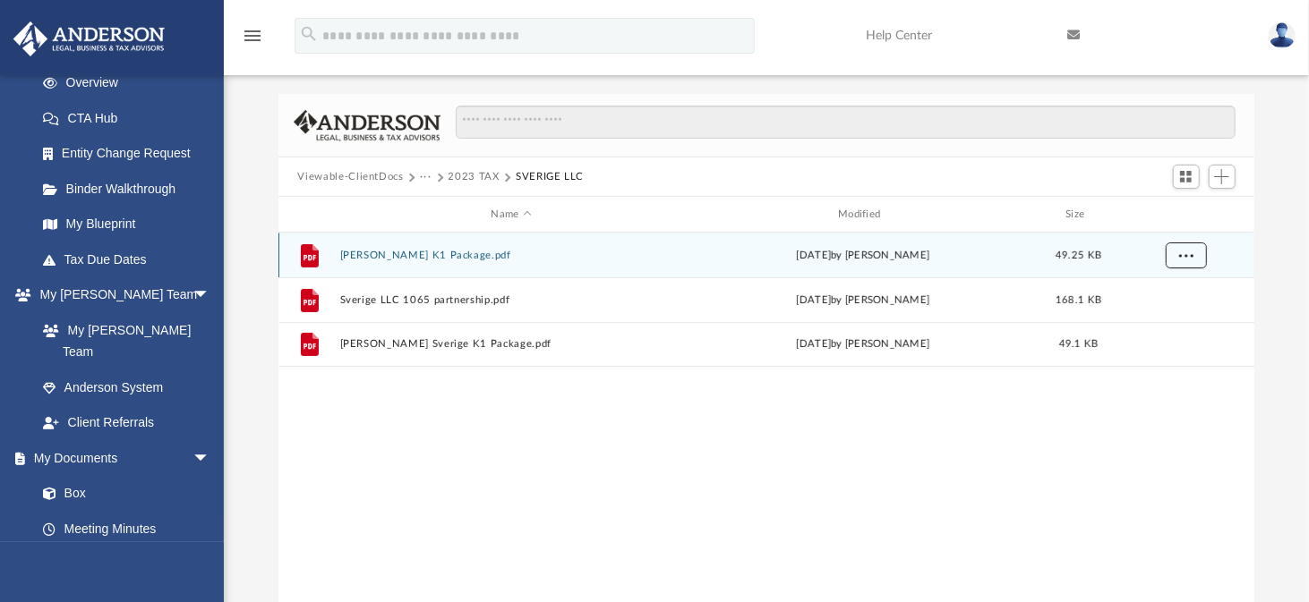
click at [1189, 252] on span "More options" at bounding box center [1185, 255] width 14 height 10
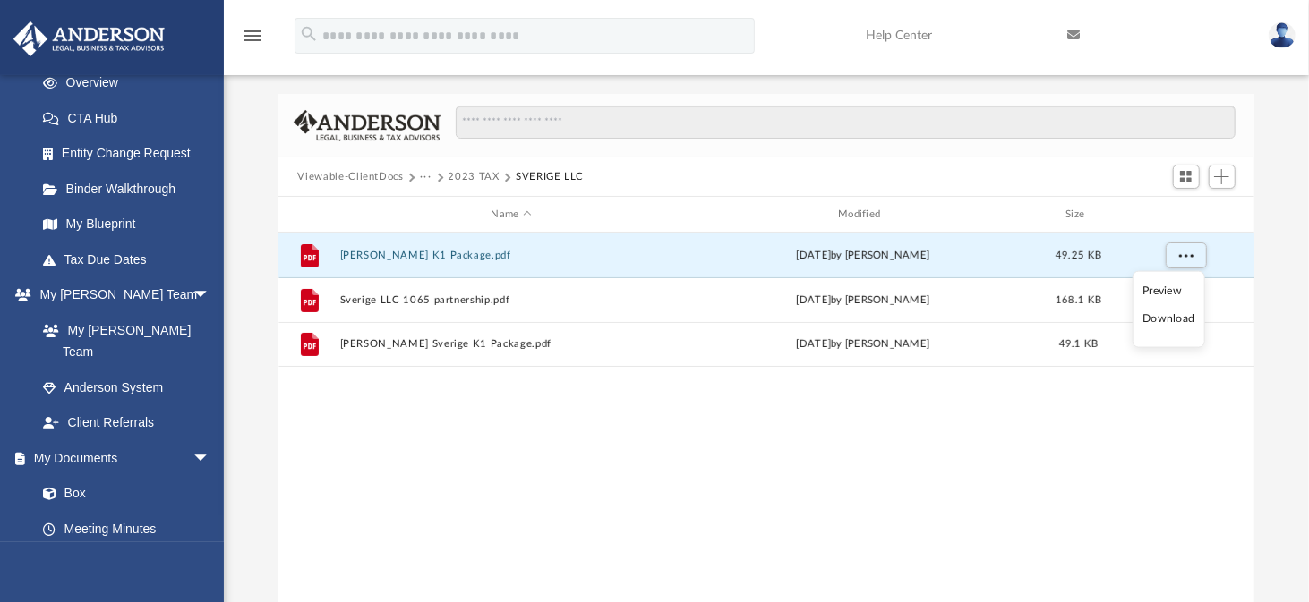
click at [1166, 321] on li "Download" at bounding box center [1168, 319] width 52 height 19
drag, startPoint x: 1126, startPoint y: 446, endPoint x: 1128, endPoint y: 437, distance: 9.1
click at [1126, 446] on div "File [PERSON_NAME] K1 Package.pdf [DATE] by [PERSON_NAME] 49.25 KB File Sverige…" at bounding box center [766, 418] width 977 height 371
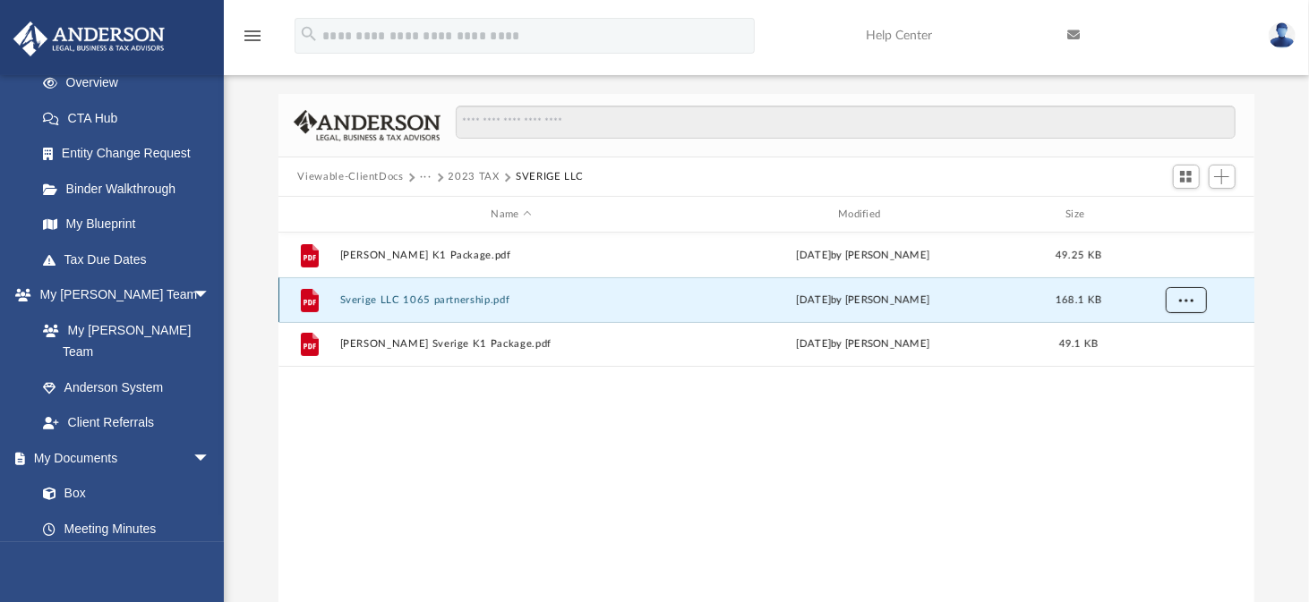
click at [1187, 301] on span "More options" at bounding box center [1185, 299] width 14 height 10
click at [1179, 365] on li "Download" at bounding box center [1168, 363] width 52 height 19
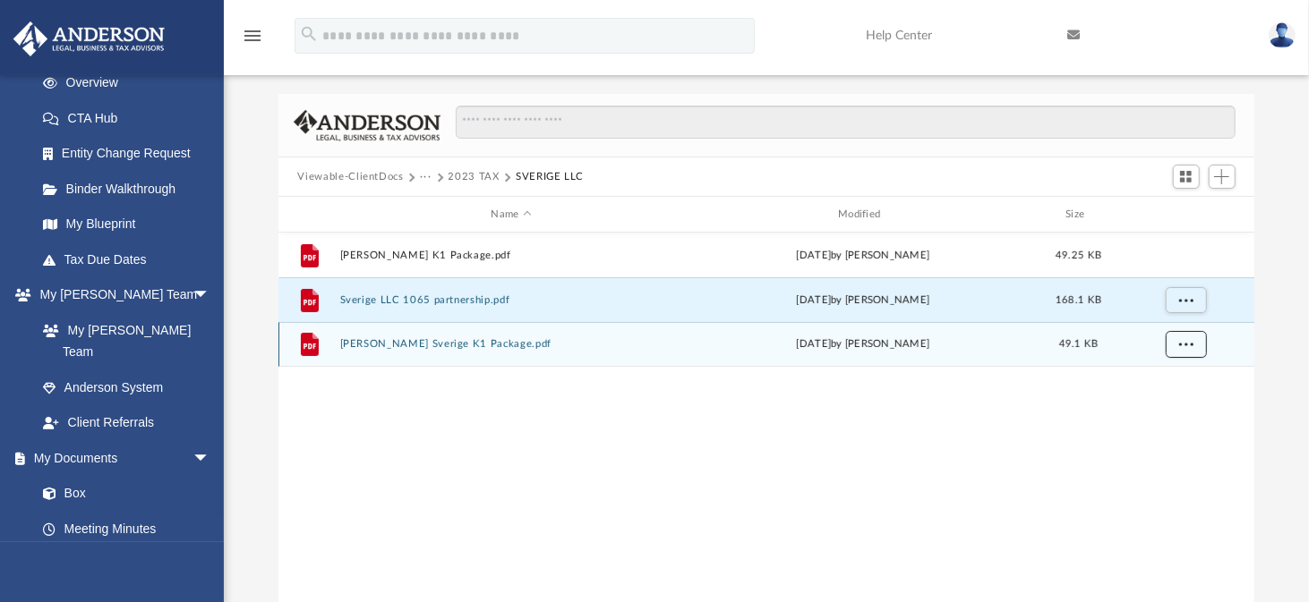
click at [1187, 345] on span "More options" at bounding box center [1185, 344] width 14 height 10
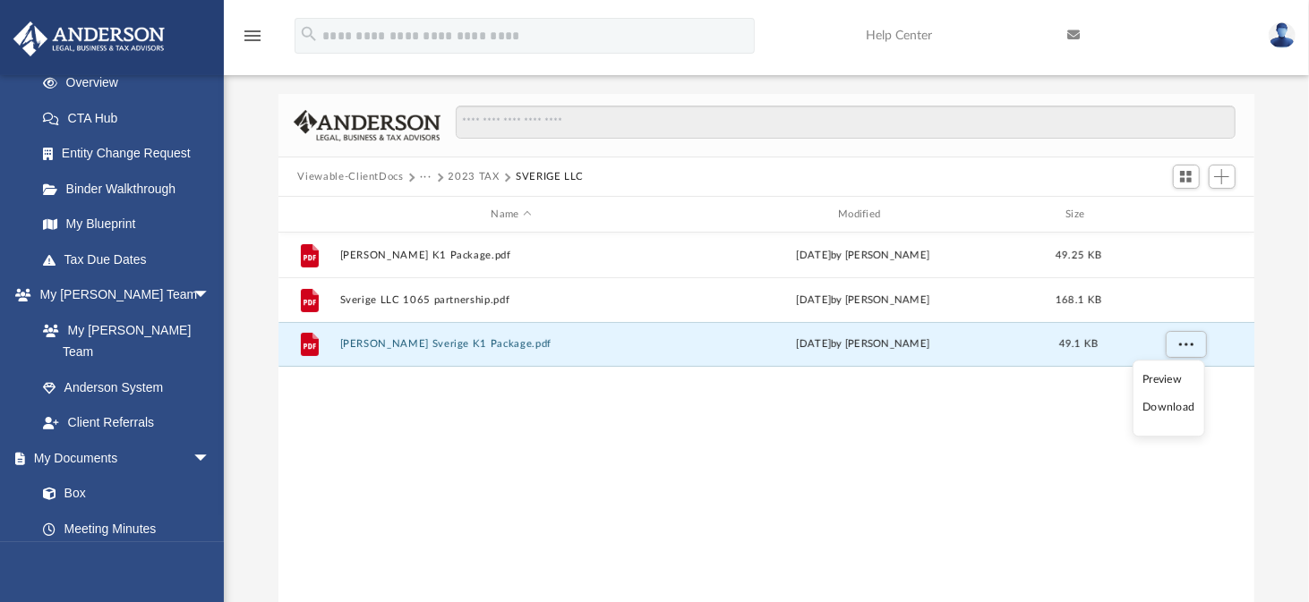
click at [1169, 405] on li "Download" at bounding box center [1168, 408] width 52 height 19
click at [483, 175] on button "2023 TAX" at bounding box center [473, 177] width 51 height 16
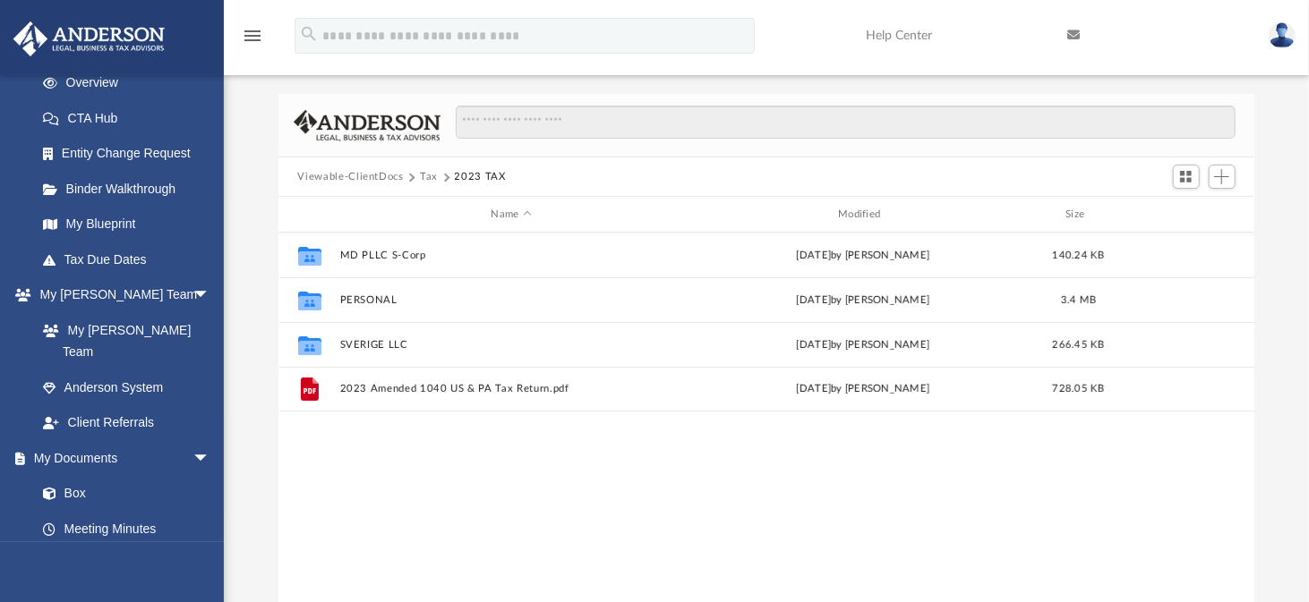
click at [431, 175] on button "Tax" at bounding box center [429, 177] width 18 height 16
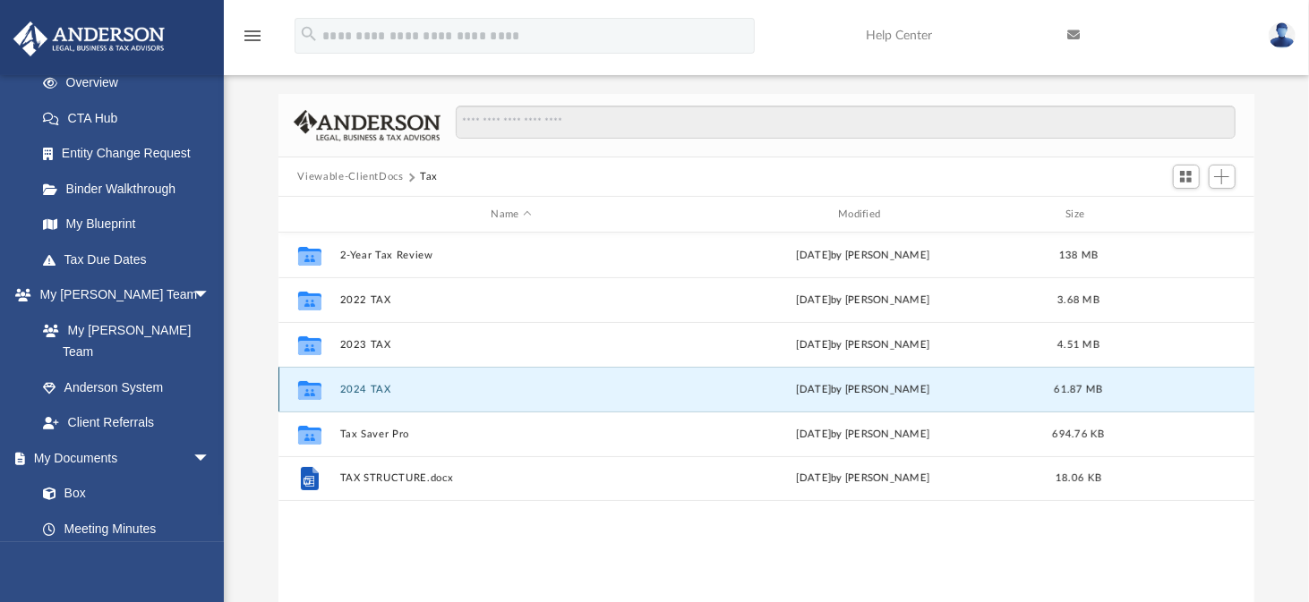
click at [355, 384] on button "2024 TAX" at bounding box center [511, 390] width 344 height 12
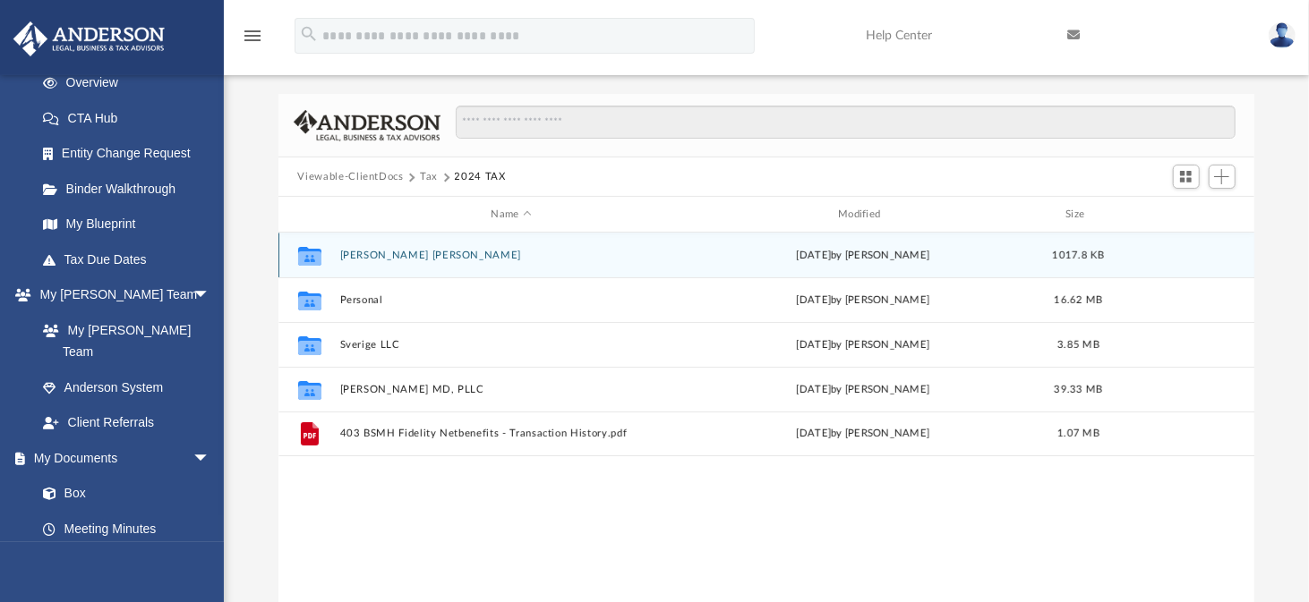
click at [353, 250] on button "[PERSON_NAME] [PERSON_NAME]" at bounding box center [511, 256] width 344 height 12
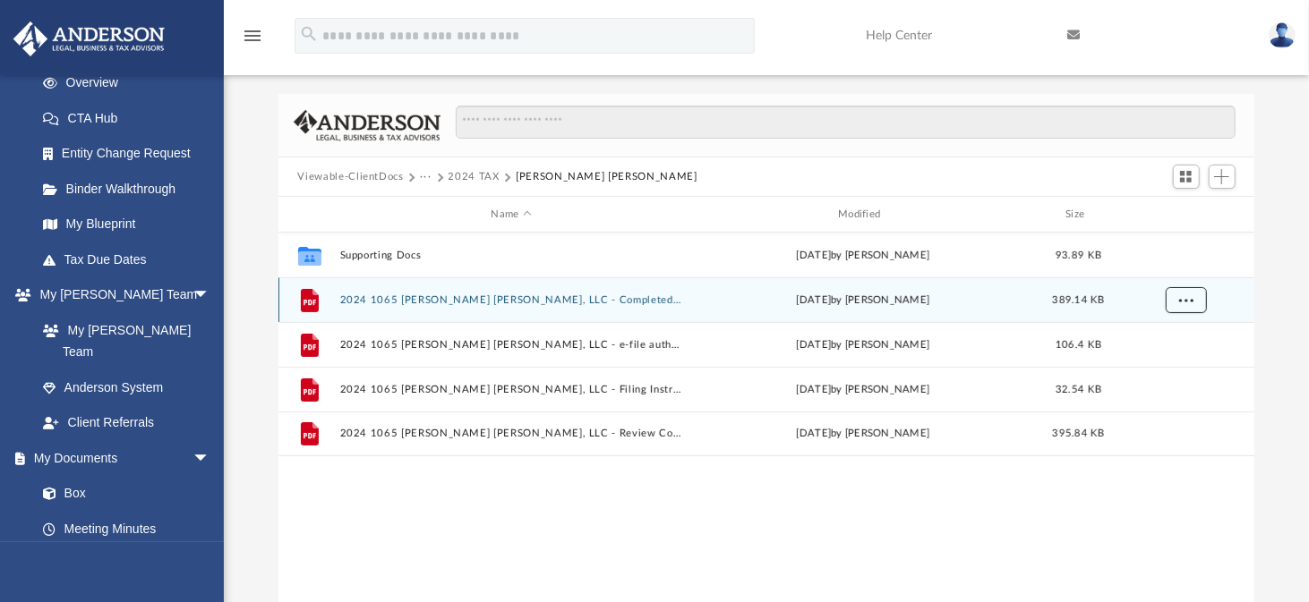
click at [1178, 297] on span "More options" at bounding box center [1185, 299] width 14 height 10
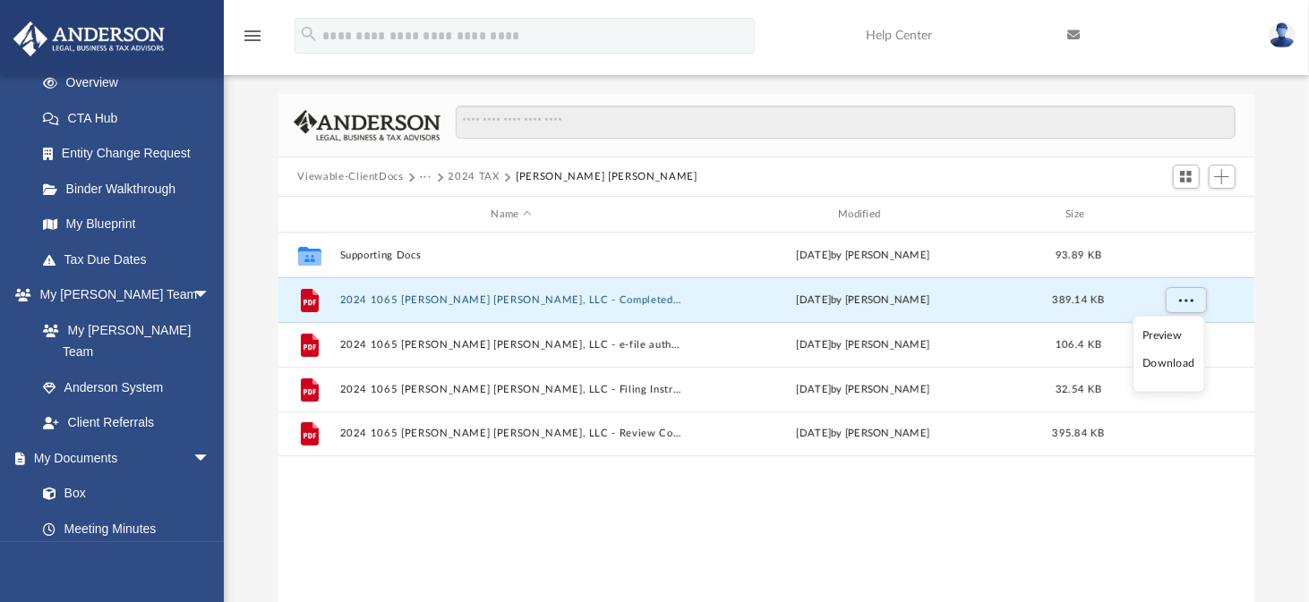
click at [1163, 365] on li "Download" at bounding box center [1168, 363] width 52 height 19
click at [476, 169] on button "2024 TAX" at bounding box center [473, 177] width 51 height 16
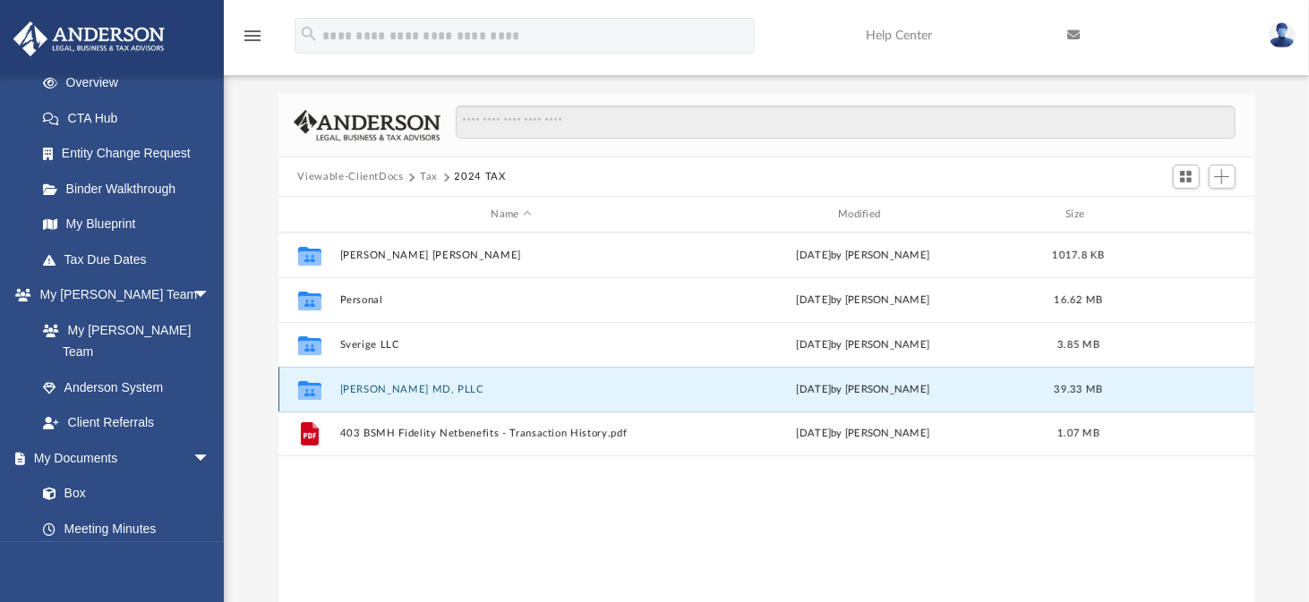
click at [381, 388] on button "[PERSON_NAME] MD, PLLC" at bounding box center [511, 390] width 344 height 12
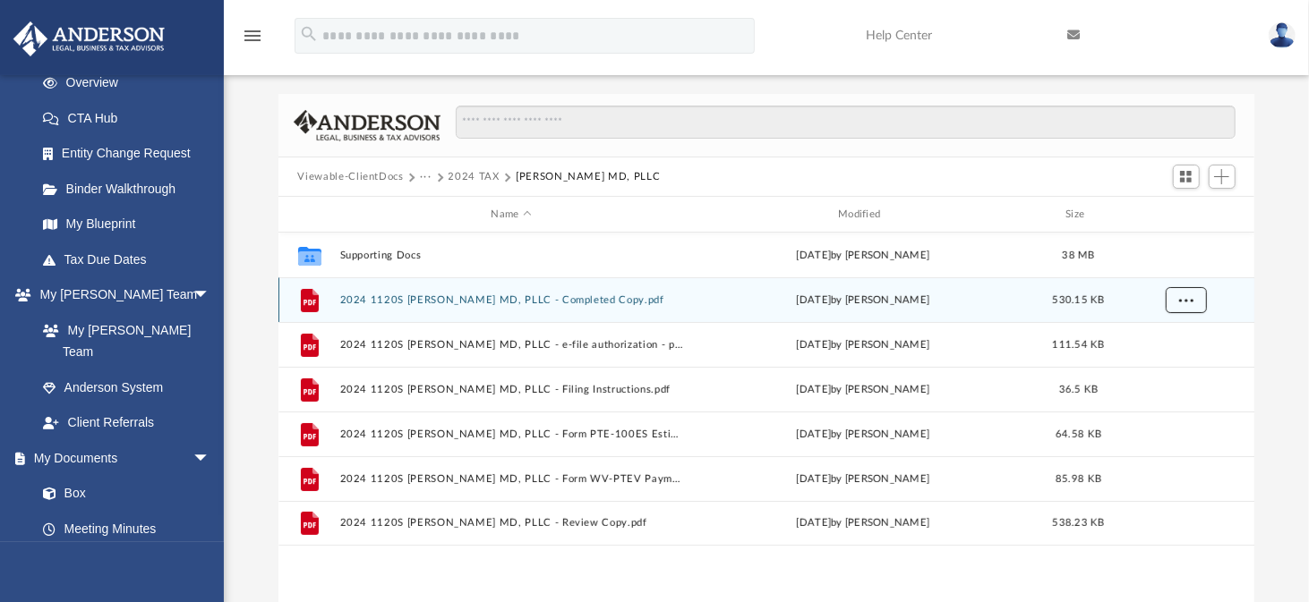
click at [1178, 294] on span "More options" at bounding box center [1185, 299] width 14 height 10
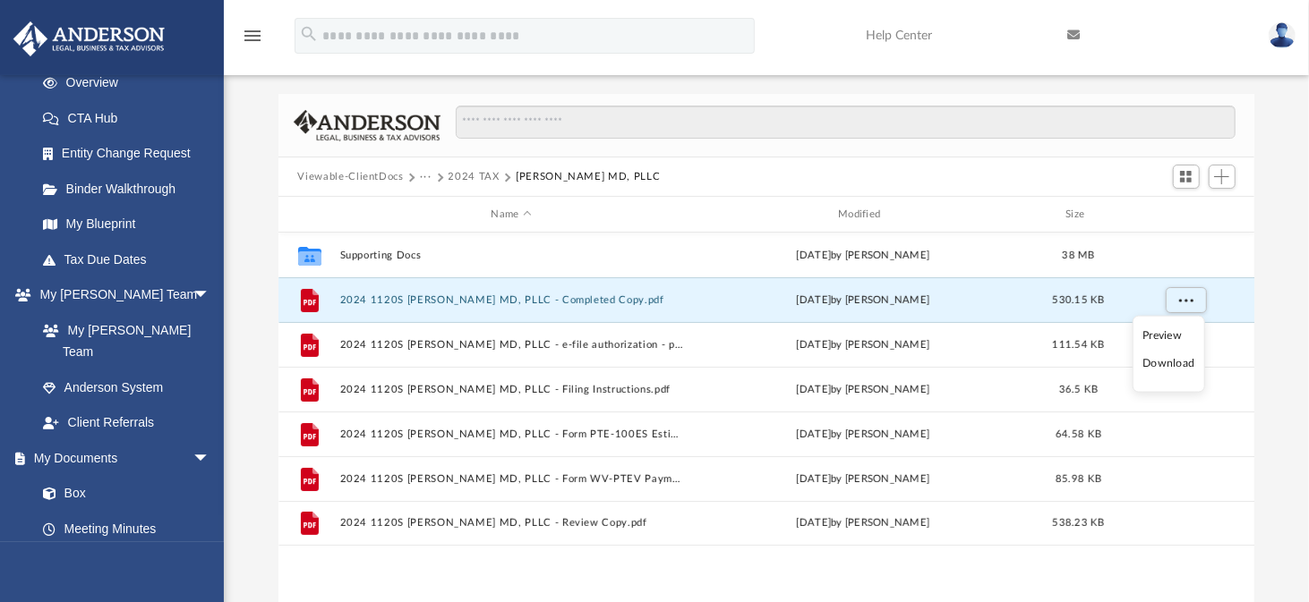
click at [1169, 360] on li "Download" at bounding box center [1168, 363] width 52 height 19
